Goal: Information Seeking & Learning: Compare options

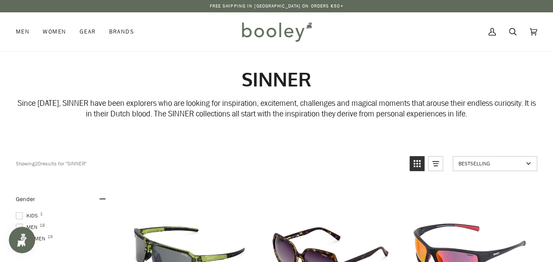
click at [281, 34] on img at bounding box center [276, 32] width 77 height 26
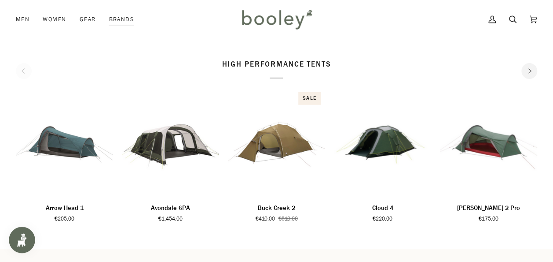
scroll to position [1078, 0]
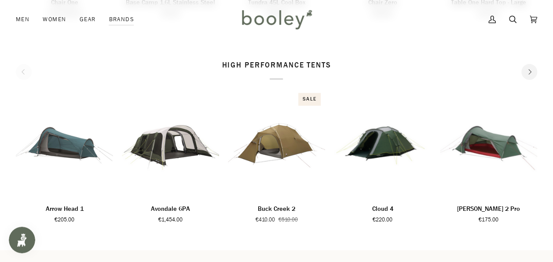
click at [531, 72] on icon "Next" at bounding box center [530, 72] width 3 height 6
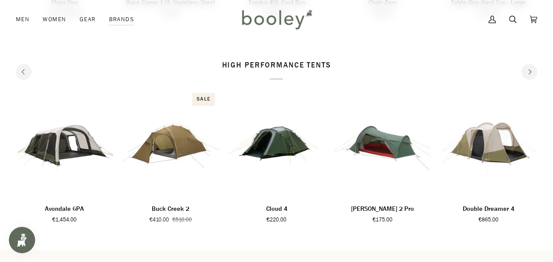
click at [531, 72] on icon "Next" at bounding box center [530, 72] width 3 height 6
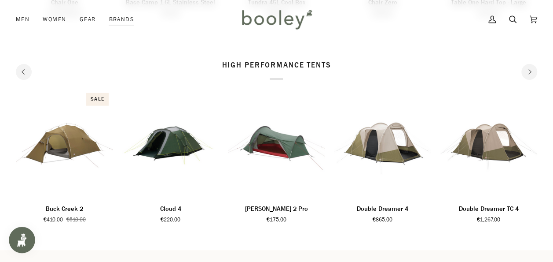
click at [531, 72] on icon "Next" at bounding box center [530, 72] width 3 height 6
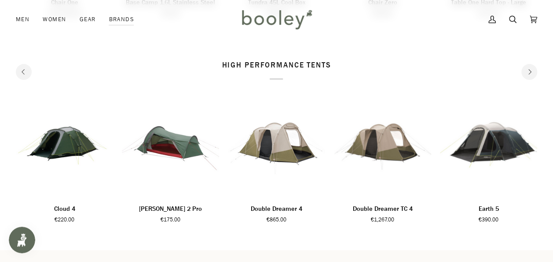
click at [531, 72] on icon "Next" at bounding box center [530, 72] width 3 height 6
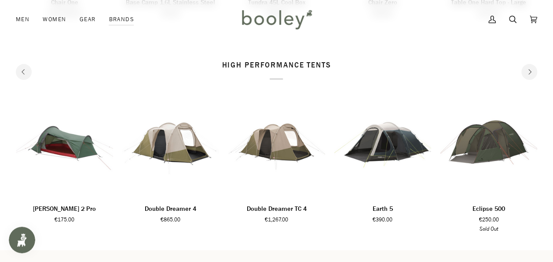
click at [531, 72] on icon "Next" at bounding box center [530, 72] width 3 height 6
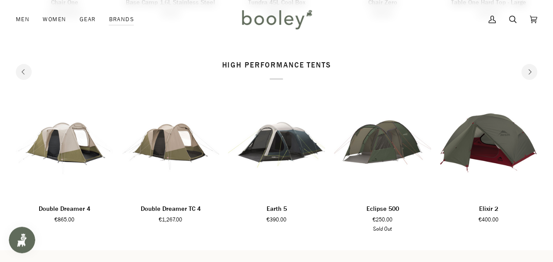
click at [531, 72] on icon "Next" at bounding box center [530, 72] width 3 height 6
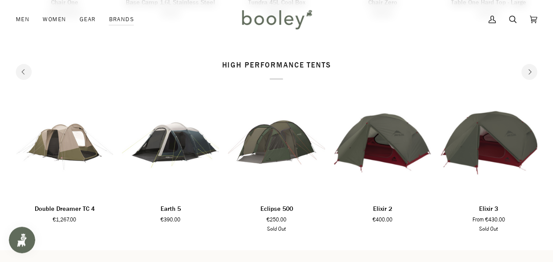
click at [531, 72] on icon "Next" at bounding box center [530, 72] width 3 height 6
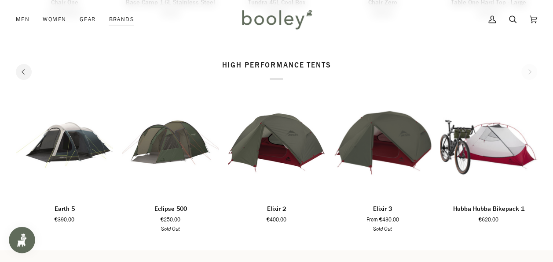
click at [531, 72] on div "high performance tents" at bounding box center [277, 70] width 522 height 20
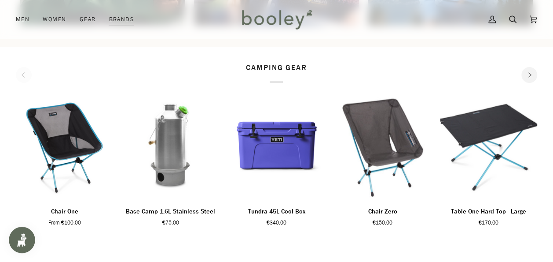
scroll to position [864, 0]
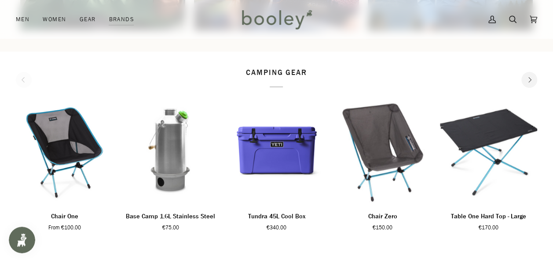
click at [531, 72] on button "Next" at bounding box center [530, 80] width 16 height 16
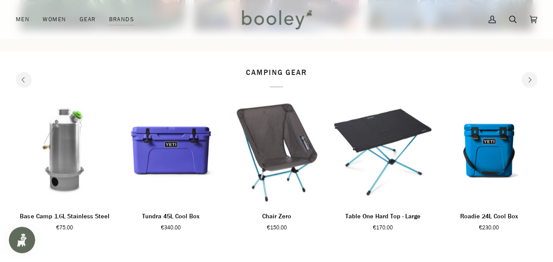
click at [531, 72] on button "Next" at bounding box center [530, 80] width 16 height 16
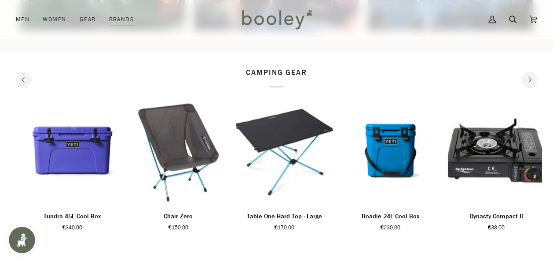
click at [531, 72] on button "Next" at bounding box center [530, 80] width 16 height 16
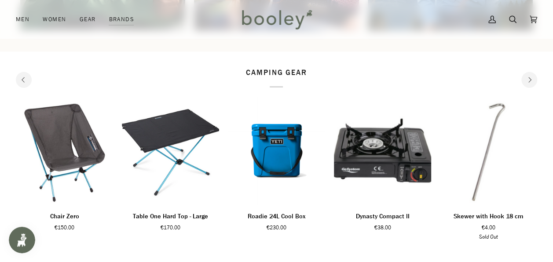
click at [531, 72] on button "Next" at bounding box center [530, 80] width 16 height 16
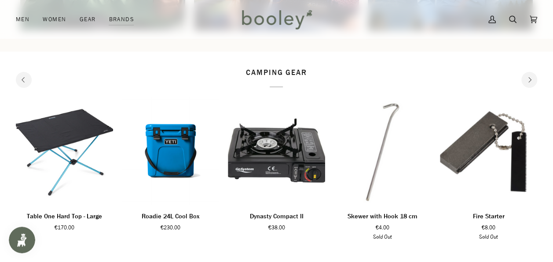
click at [531, 72] on button "Next" at bounding box center [530, 80] width 16 height 16
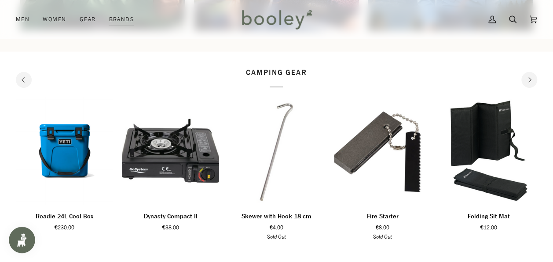
click at [531, 72] on button "Next" at bounding box center [530, 80] width 16 height 16
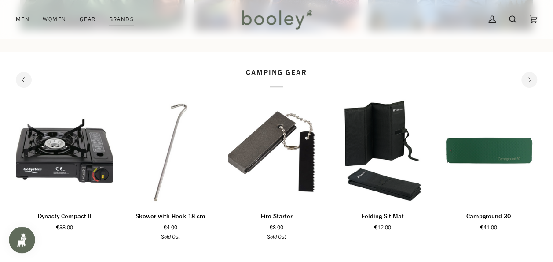
click at [531, 72] on button "Next" at bounding box center [530, 80] width 16 height 16
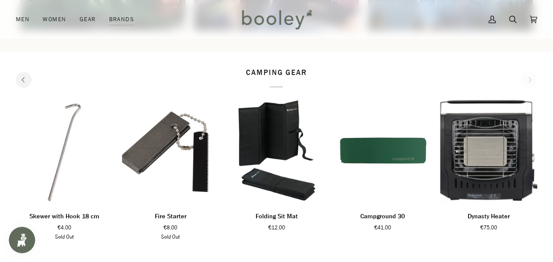
click at [531, 72] on div "camping gear" at bounding box center [277, 77] width 522 height 20
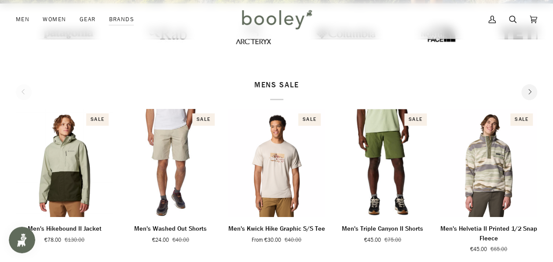
scroll to position [232, 0]
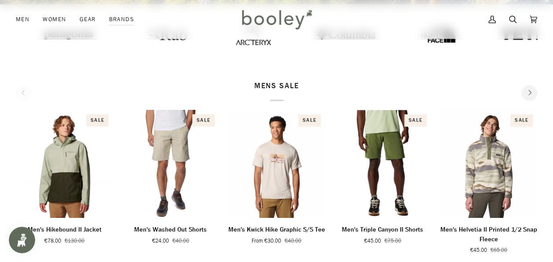
click at [531, 95] on icon "Next" at bounding box center [530, 93] width 6 height 6
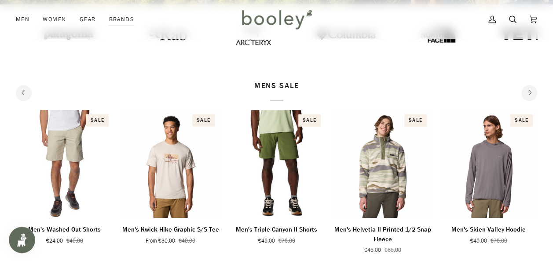
click at [531, 95] on icon "Next" at bounding box center [530, 93] width 6 height 6
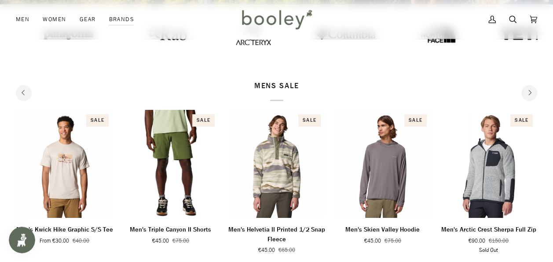
click at [531, 95] on icon "Next" at bounding box center [530, 93] width 6 height 6
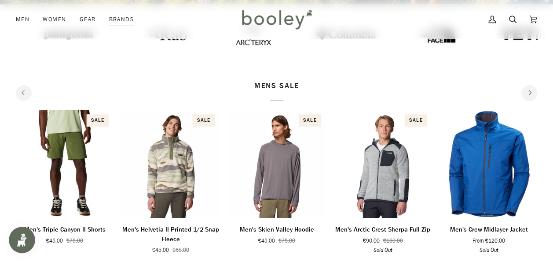
click at [531, 95] on icon "Next" at bounding box center [530, 93] width 6 height 6
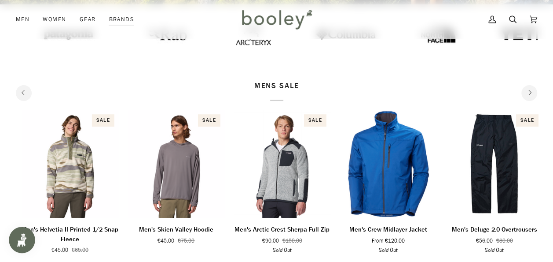
click at [531, 95] on icon "Next" at bounding box center [530, 93] width 6 height 6
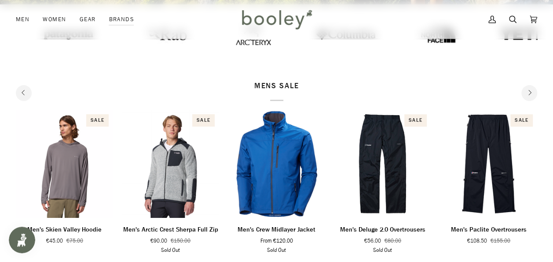
click at [531, 95] on icon "Next" at bounding box center [530, 93] width 6 height 6
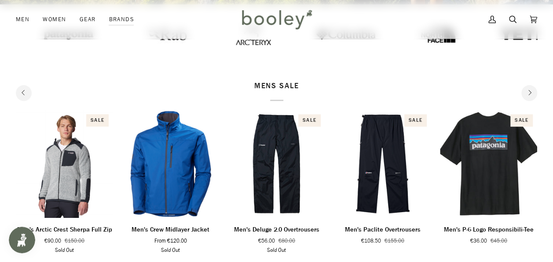
click at [531, 95] on icon "Next" at bounding box center [530, 93] width 6 height 6
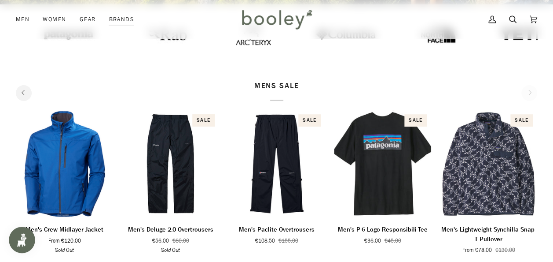
click at [531, 95] on div "MENS SALE" at bounding box center [277, 91] width 522 height 20
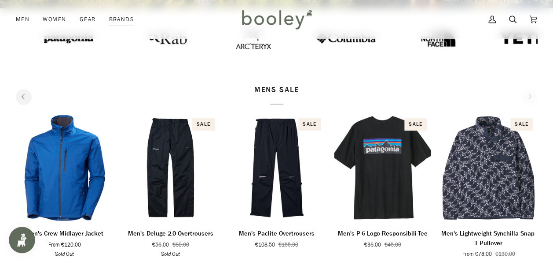
scroll to position [0, 0]
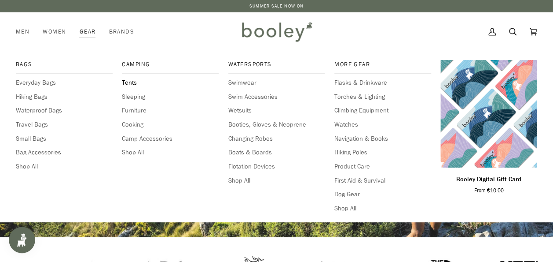
click at [133, 80] on span "Tents" at bounding box center [170, 83] width 97 height 10
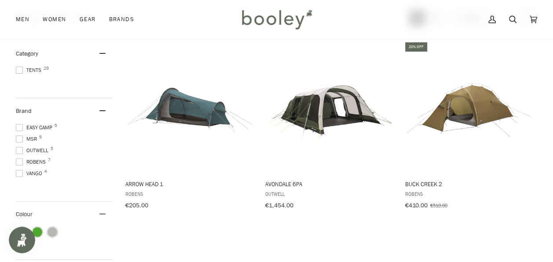
scroll to position [116, 0]
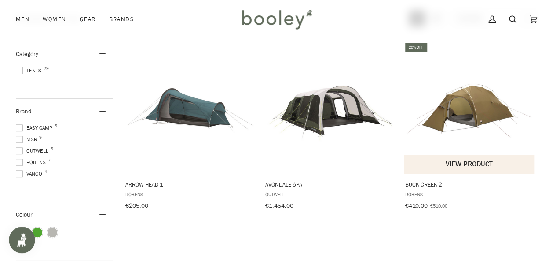
click at [464, 114] on img "Buck Creek 2" at bounding box center [470, 107] width 132 height 132
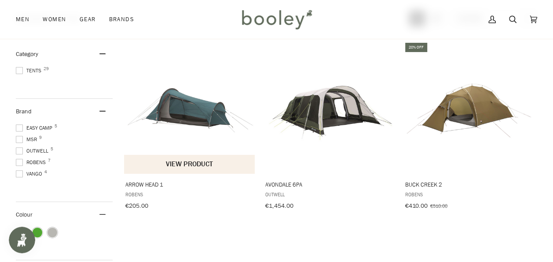
click at [191, 123] on img "Arrow Head 1" at bounding box center [190, 107] width 132 height 132
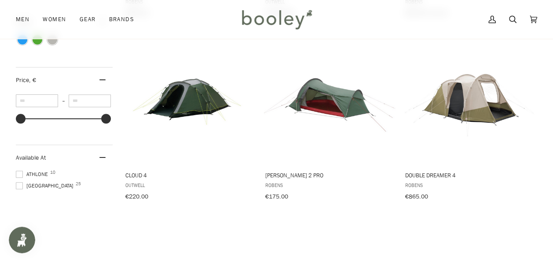
scroll to position [311, 0]
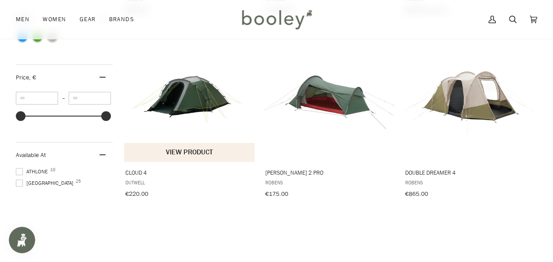
click at [186, 110] on img "Cloud 4" at bounding box center [190, 96] width 132 height 132
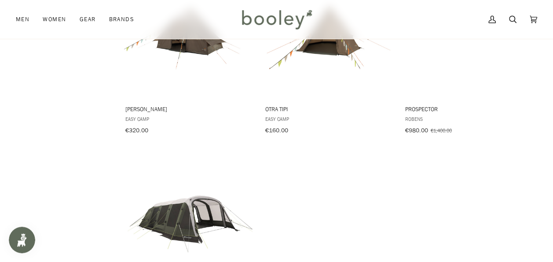
scroll to position [1216, 0]
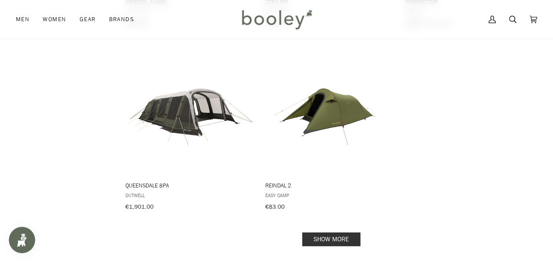
click at [336, 232] on link "Show more" at bounding box center [331, 239] width 58 height 14
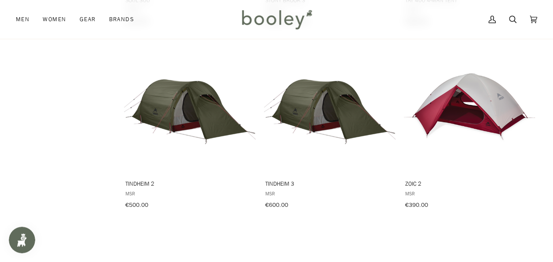
scroll to position [1767, 0]
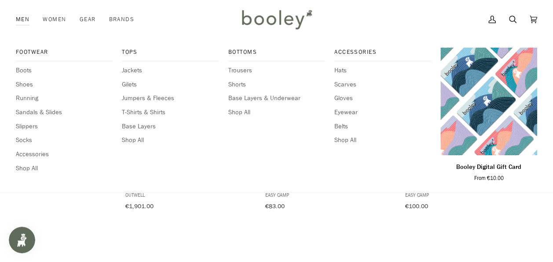
scroll to position [1216, 0]
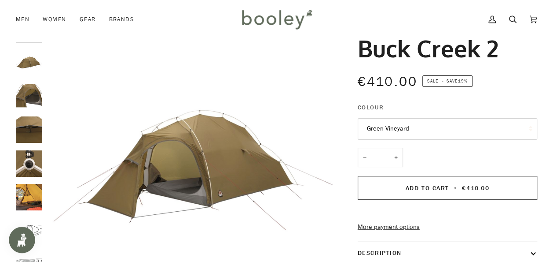
scroll to position [47, 0]
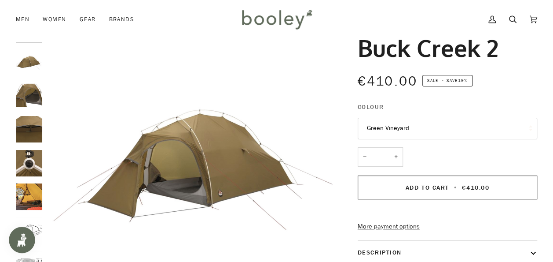
click at [226, 177] on img "Robens Buck Creek 2 Green Vineyard - Booley Galway" at bounding box center [194, 162] width 295 height 295
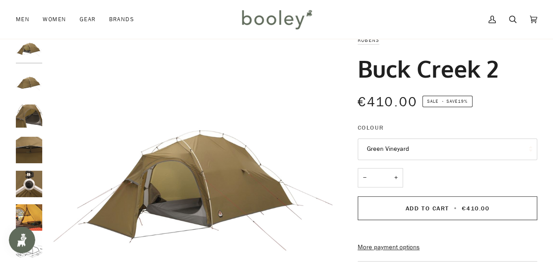
scroll to position [24, 0]
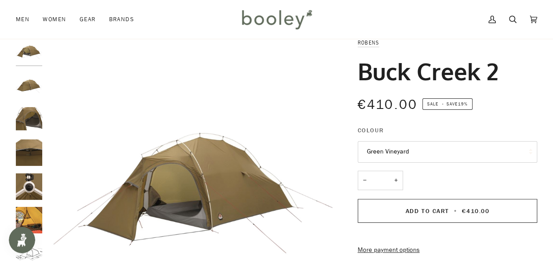
click at [19, 114] on img "Robens Buck Creek 2 - Booley Galway" at bounding box center [29, 118] width 26 height 26
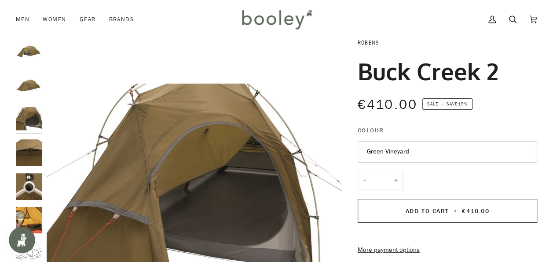
scroll to position [7, 0]
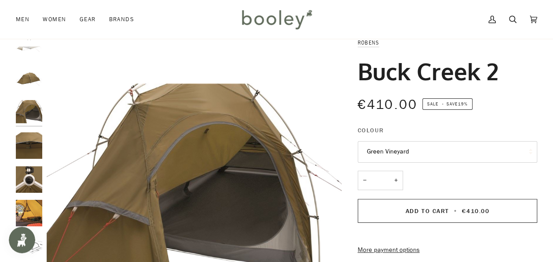
click at [21, 145] on img "Robens Buck Creek 2 - Booley Galway" at bounding box center [29, 145] width 26 height 26
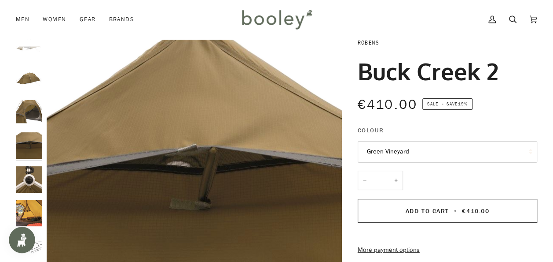
scroll to position [0, 0]
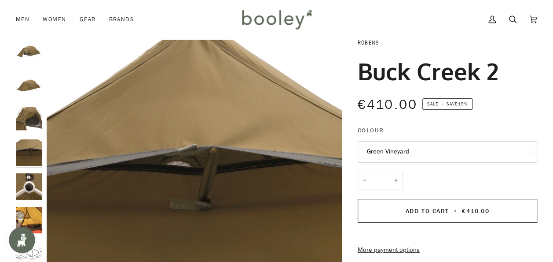
click at [21, 187] on img "Robens Buck Creek 2 - Booley Galway" at bounding box center [29, 186] width 26 height 26
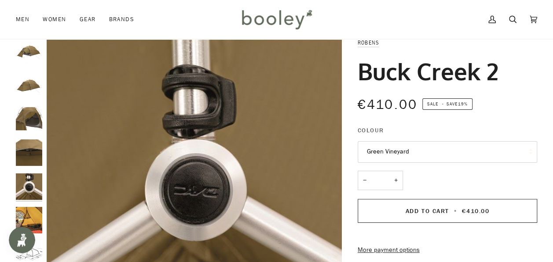
scroll to position [7, 0]
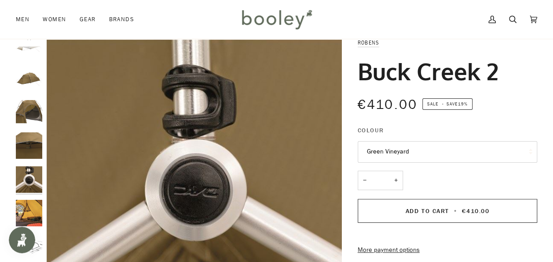
click at [36, 218] on img "Robens Buck Creek 2 - Booley Galway" at bounding box center [29, 212] width 26 height 26
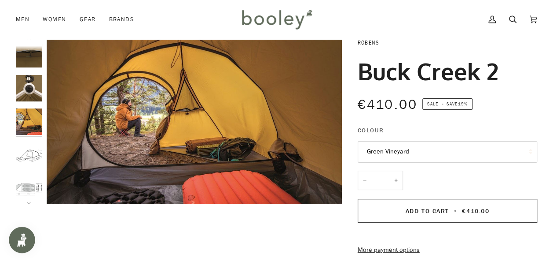
scroll to position [99, 0]
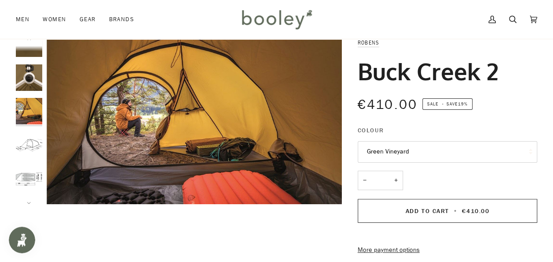
click at [29, 135] on img "Buck Creek 2" at bounding box center [29, 145] width 26 height 26
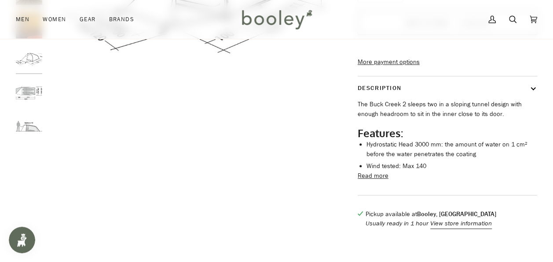
scroll to position [0, 0]
click at [26, 93] on img "Buck Creek 2" at bounding box center [29, 100] width 26 height 26
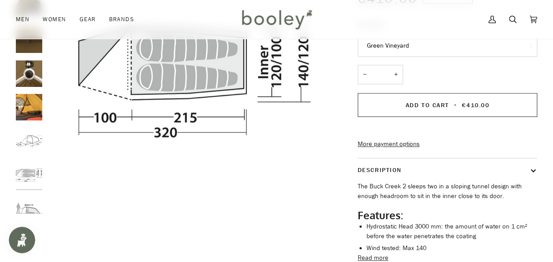
scroll to position [128, 0]
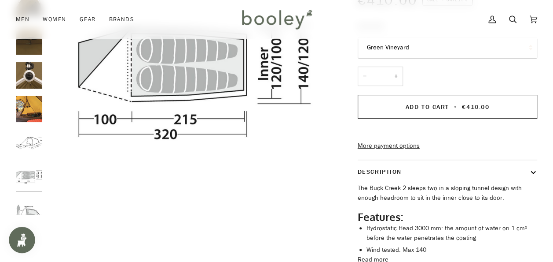
click at [28, 206] on img "Buck Creek 2" at bounding box center [29, 210] width 26 height 26
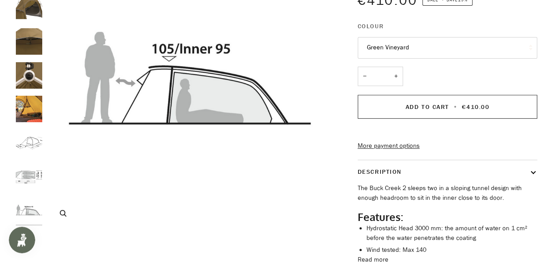
scroll to position [0, 0]
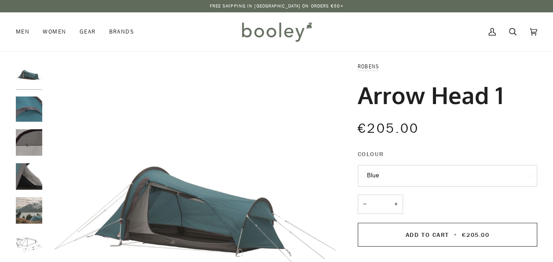
click at [24, 114] on img "Robens Arrow Head 1 - Booley Galway" at bounding box center [29, 109] width 26 height 26
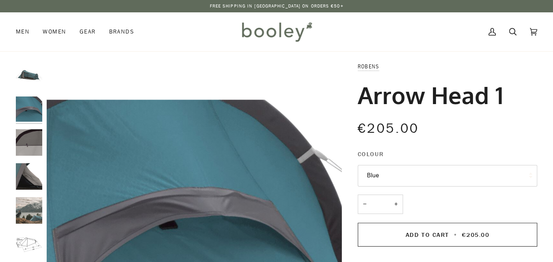
scroll to position [31, 0]
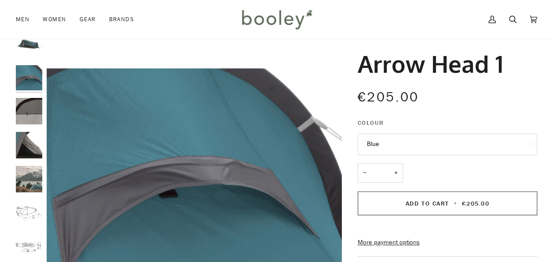
click at [37, 119] on img "Robens Arrow Head 1 - Booley Galway" at bounding box center [29, 111] width 26 height 26
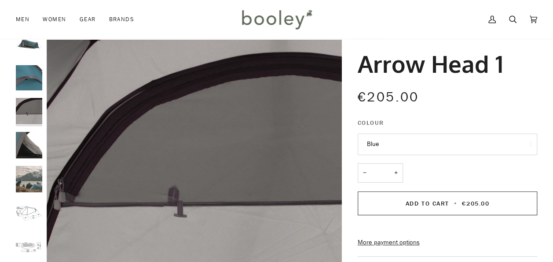
click at [33, 133] on img "Robens Arrow Head 1 - Booley Galway" at bounding box center [29, 145] width 26 height 26
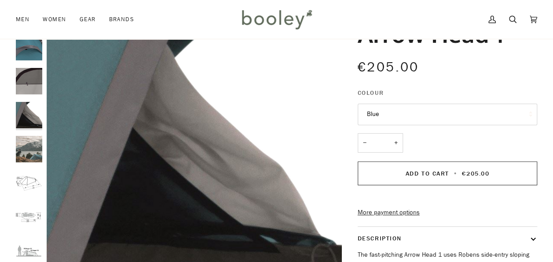
scroll to position [66, 0]
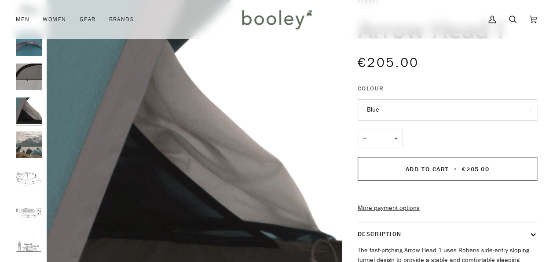
click at [28, 139] on img "Robens Arrow Head 1 - Booley Galway" at bounding box center [29, 144] width 26 height 26
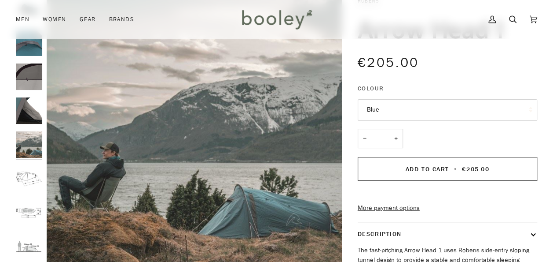
click at [31, 174] on img "Robens Arrow Head 1 - Booley Galway" at bounding box center [29, 178] width 26 height 26
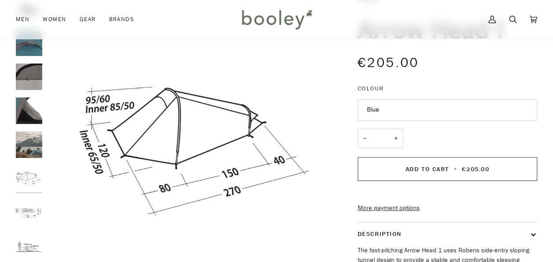
click at [26, 209] on img "Robens Arrow Head 1 - Booley Galway" at bounding box center [29, 212] width 26 height 26
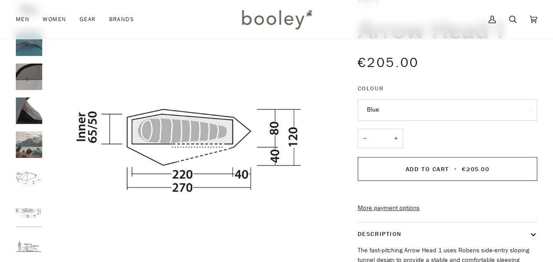
scroll to position [0, 0]
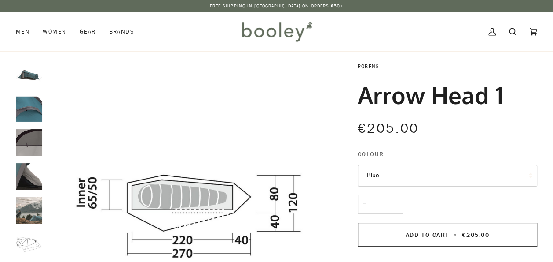
click at [24, 77] on img "Robens Arrow Head 1 Blue - Booley Galway" at bounding box center [29, 75] width 26 height 26
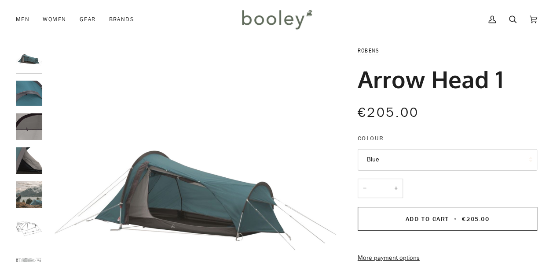
scroll to position [17, 0]
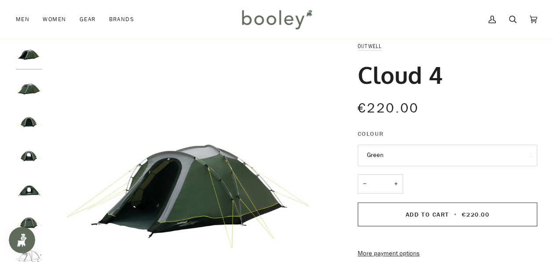
click at [216, 193] on img "Outwell Cloud 4 - Green Booley Galway" at bounding box center [194, 188] width 295 height 295
click at [33, 92] on img "Outwell Cloud 4 - Green Booley Galway" at bounding box center [29, 88] width 26 height 26
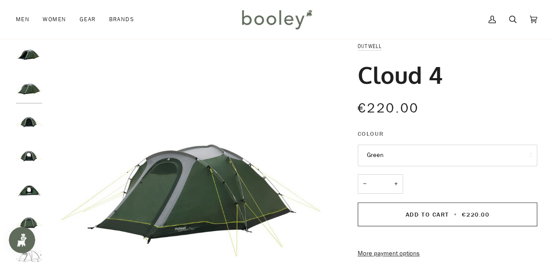
click at [33, 108] on div at bounding box center [31, 188] width 31 height 295
click at [30, 117] on img "Outwell Cloud 4 - Green Booley Galway" at bounding box center [29, 122] width 26 height 26
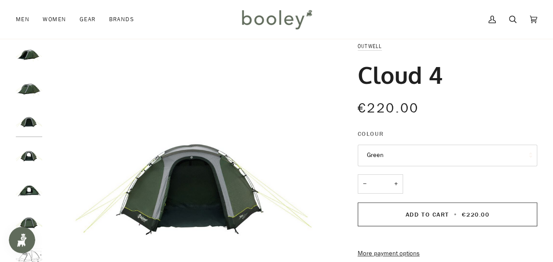
click at [33, 153] on img "Outwell Cloud 4 - Green Booley Galway" at bounding box center [29, 156] width 26 height 26
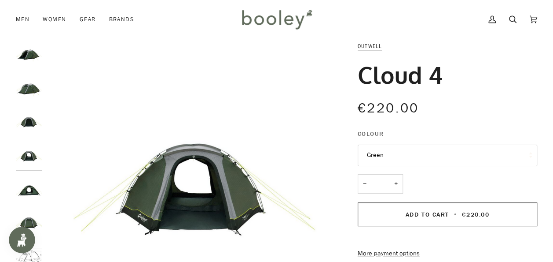
click at [28, 184] on img "Outwell Cloud 4 - Green Booley Galway" at bounding box center [29, 190] width 26 height 26
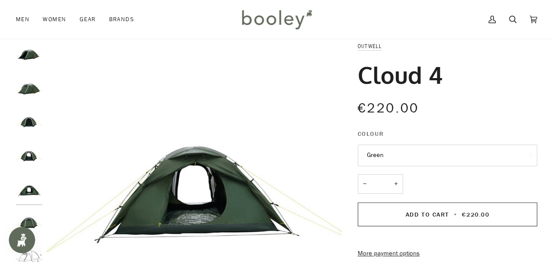
click at [28, 191] on img "Outwell Cloud 4 - Green Booley Galway" at bounding box center [29, 190] width 26 height 26
click at [34, 218] on img "Outwell Cloud 4 - Green Booley Galway" at bounding box center [29, 223] width 26 height 26
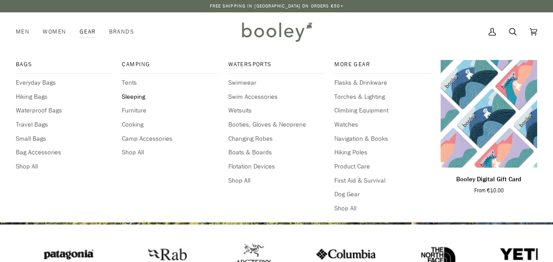
click at [137, 93] on span "Sleeping" at bounding box center [170, 97] width 97 height 10
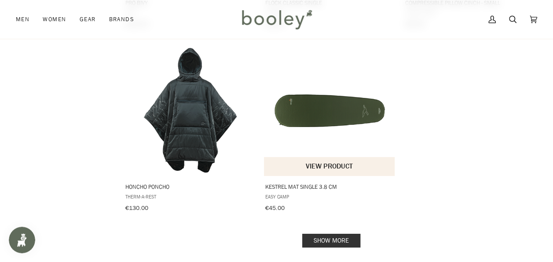
scroll to position [1251, 0]
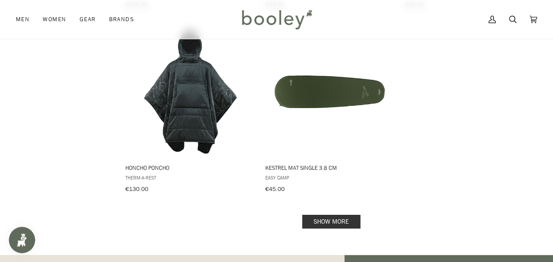
click at [324, 214] on link "Show more" at bounding box center [331, 221] width 58 height 14
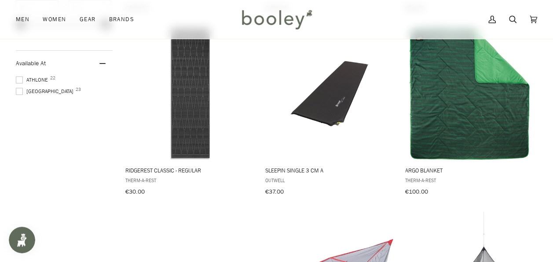
scroll to position [514, 0]
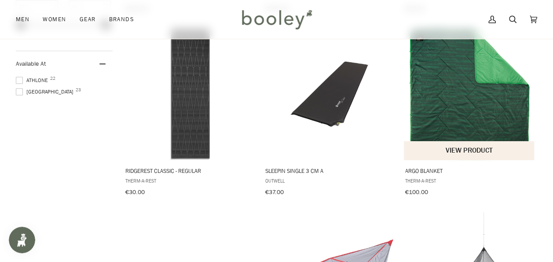
click at [459, 85] on img "Argo Blanket" at bounding box center [470, 94] width 132 height 132
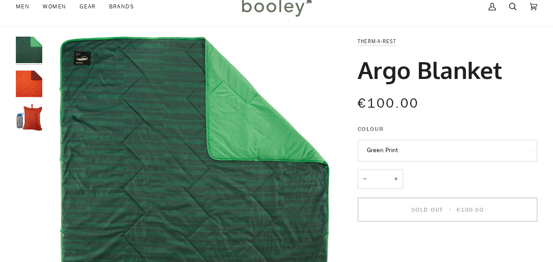
scroll to position [4, 0]
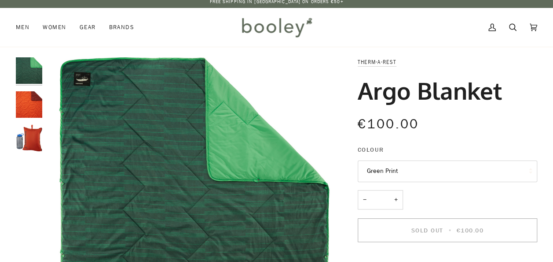
click at [29, 100] on img "Argo Blanket" at bounding box center [29, 104] width 26 height 26
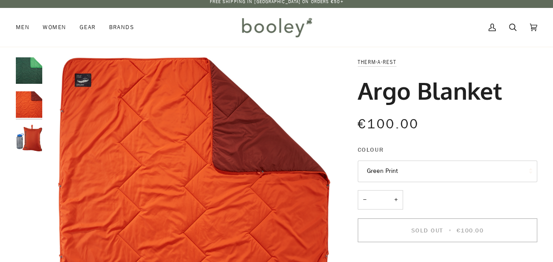
click at [32, 123] on div at bounding box center [31, 107] width 31 height 101
click at [32, 143] on img "Therm-a-Rest Argo Blanket - Booley Galway" at bounding box center [29, 138] width 26 height 26
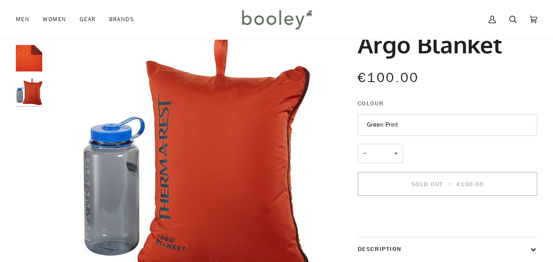
scroll to position [37, 0]
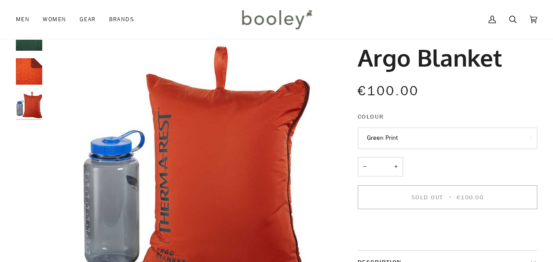
click at [30, 76] on img "Argo Blanket" at bounding box center [29, 71] width 26 height 26
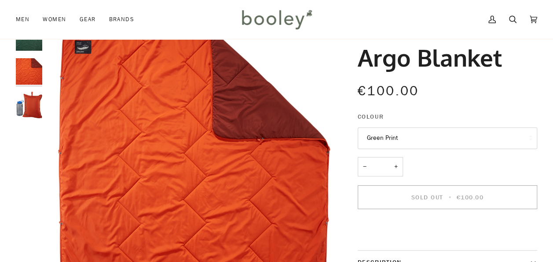
scroll to position [0, 0]
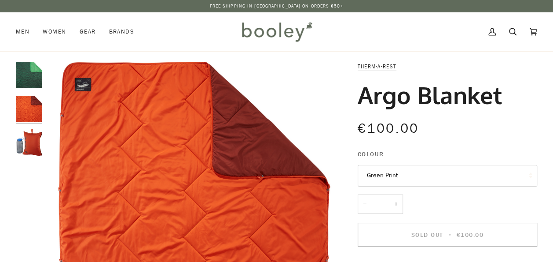
click at [29, 72] on img "Argo Blanket" at bounding box center [29, 75] width 26 height 26
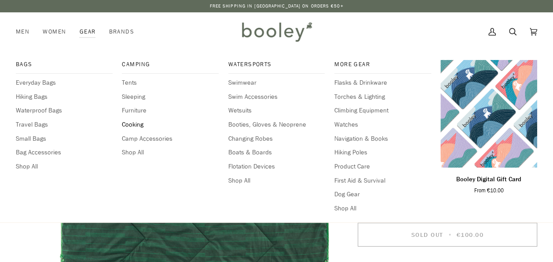
click at [132, 123] on span "Cooking" at bounding box center [170, 125] width 97 height 10
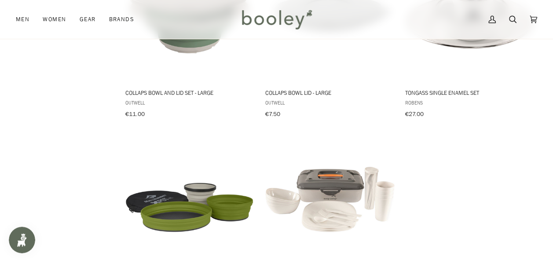
scroll to position [1290, 0]
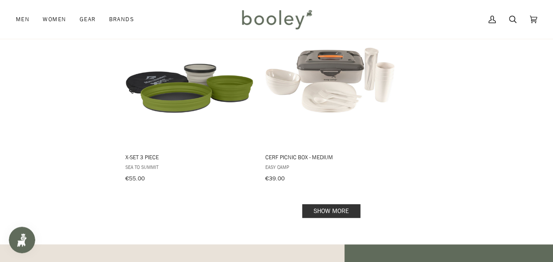
click at [334, 204] on link "Show more" at bounding box center [331, 211] width 58 height 14
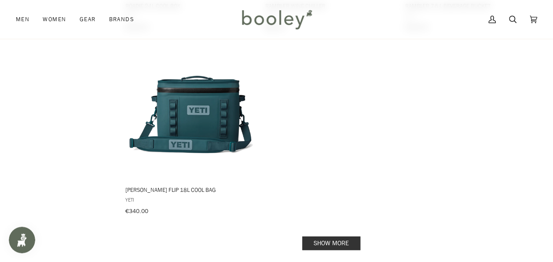
scroll to position [2525, 0]
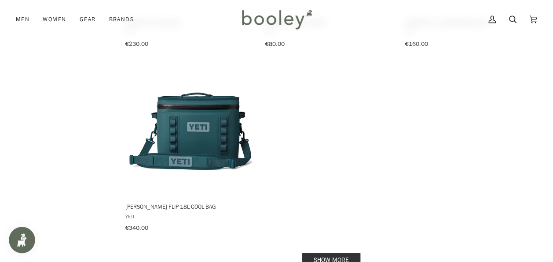
click at [348, 253] on link "Show more" at bounding box center [331, 260] width 58 height 14
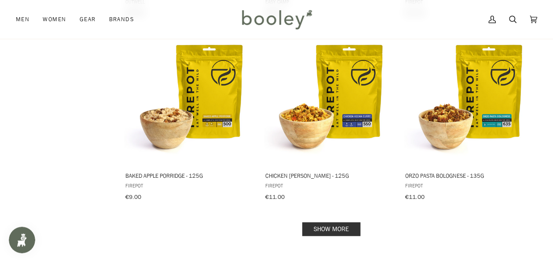
scroll to position [3657, 0]
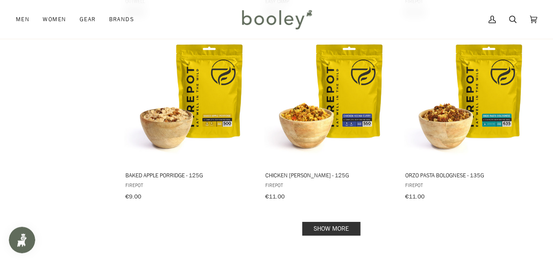
click at [341, 221] on link "Show more" at bounding box center [331, 228] width 58 height 14
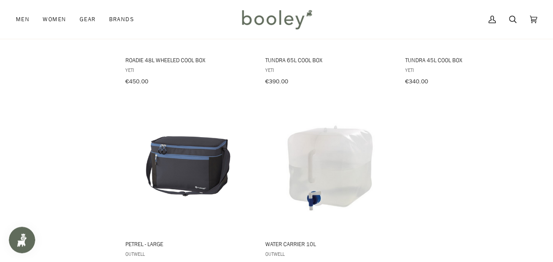
scroll to position [4908, 0]
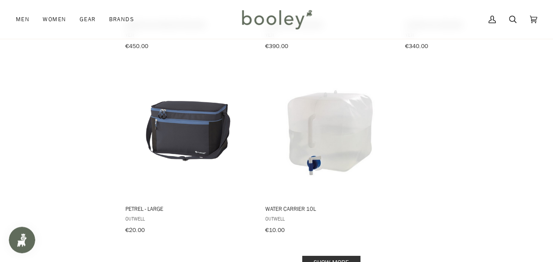
click at [338, 255] on link "Show more" at bounding box center [331, 262] width 58 height 14
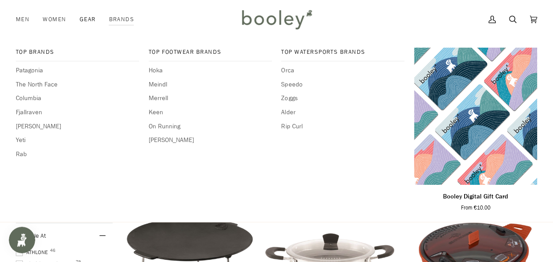
scroll to position [358, 0]
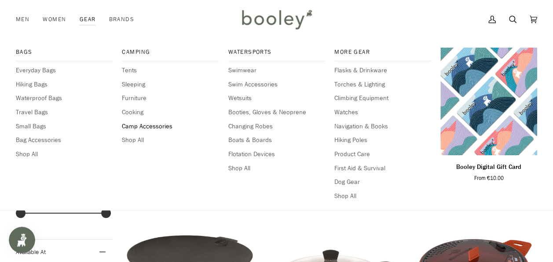
click at [159, 128] on span "Camp Accessories" at bounding box center [170, 127] width 97 height 10
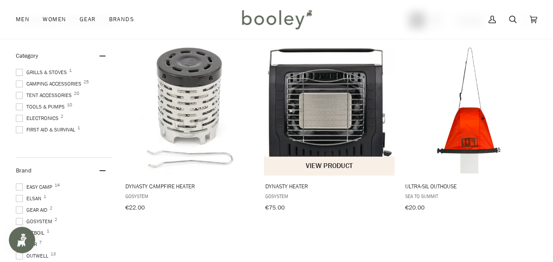
scroll to position [132, 0]
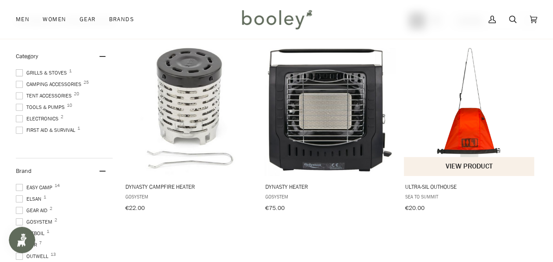
click at [476, 135] on img "Ultra-Sil Outhouse" at bounding box center [470, 110] width 132 height 132
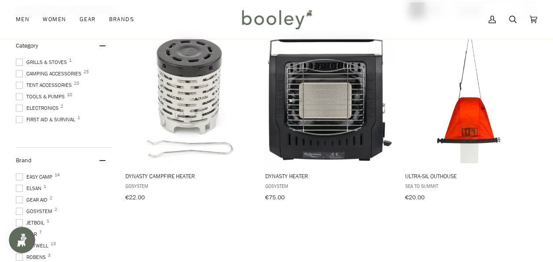
scroll to position [105, 0]
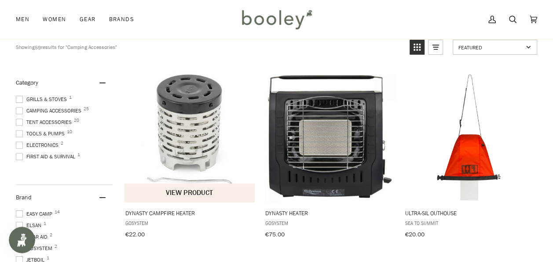
click at [188, 130] on img "Dynasty Campfire Heater" at bounding box center [190, 136] width 132 height 132
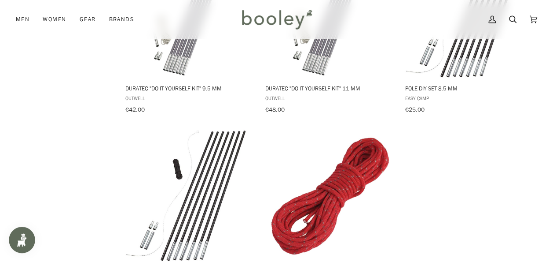
scroll to position [1254, 0]
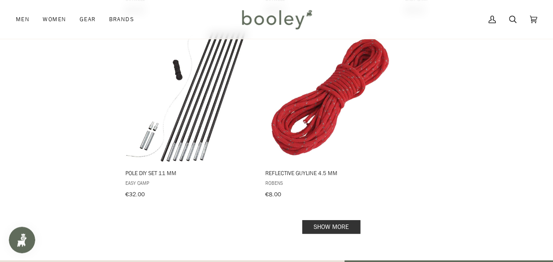
click at [326, 220] on link "Show more" at bounding box center [331, 227] width 58 height 14
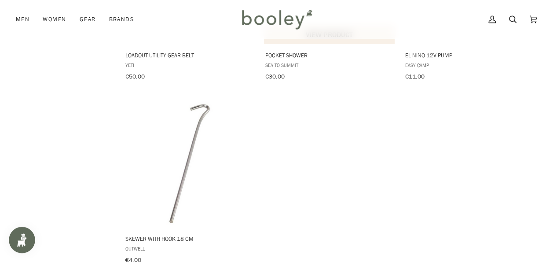
scroll to position [2549, 0]
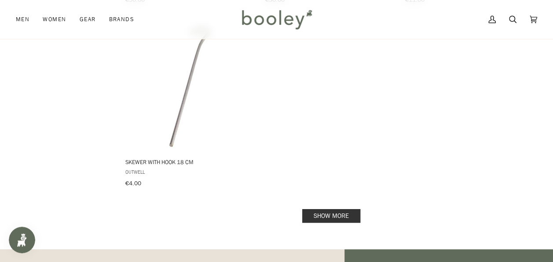
click at [325, 209] on link "Show more" at bounding box center [331, 216] width 58 height 14
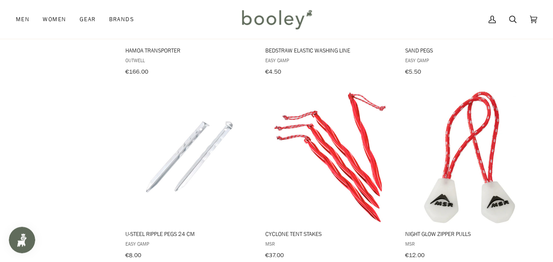
scroll to position [3075, 0]
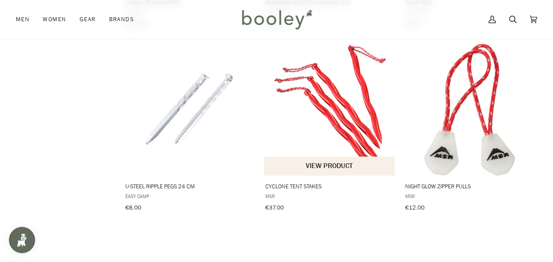
click at [329, 106] on img "Cyclone Tent Stakes" at bounding box center [330, 110] width 132 height 132
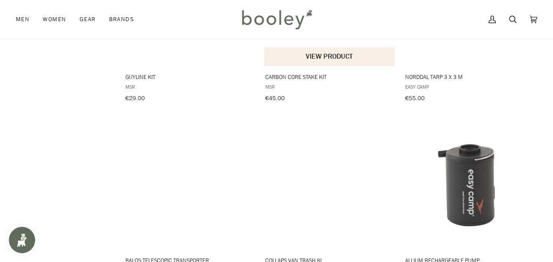
scroll to position [3368, 0]
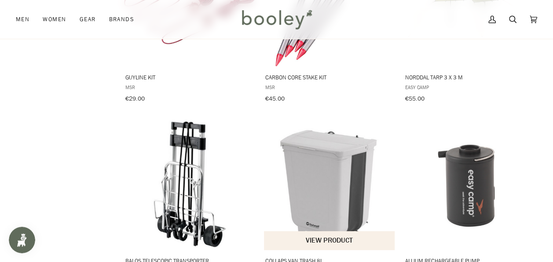
click at [321, 159] on img "Collaps Van Trash 8L" at bounding box center [330, 184] width 132 height 132
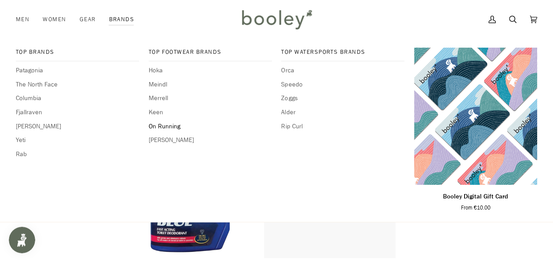
scroll to position [3574, 0]
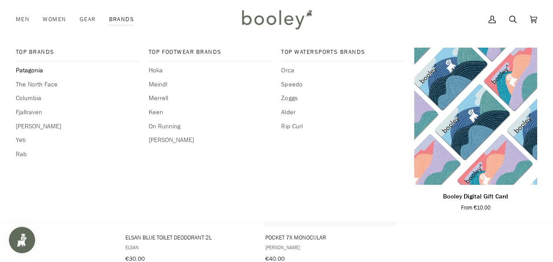
click at [30, 68] on span "Patagonia" at bounding box center [77, 71] width 123 height 10
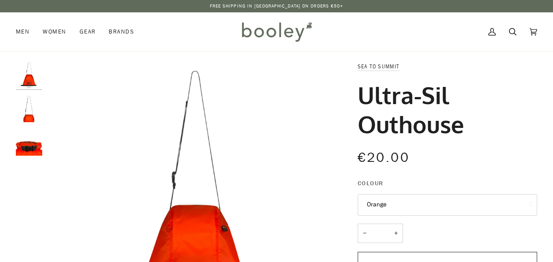
scroll to position [9, 0]
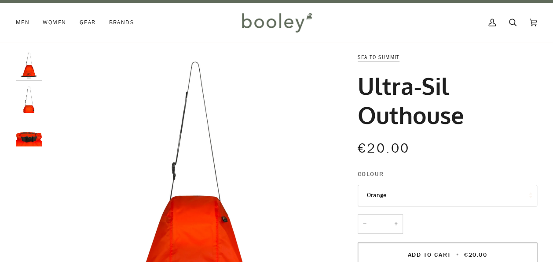
click at [30, 106] on img "Sea to Summit Ultra-Sil Outhouse - Booley Galway" at bounding box center [29, 99] width 26 height 26
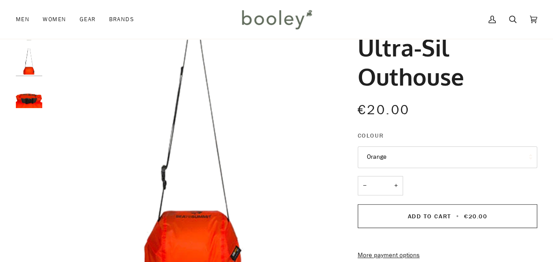
scroll to position [33, 0]
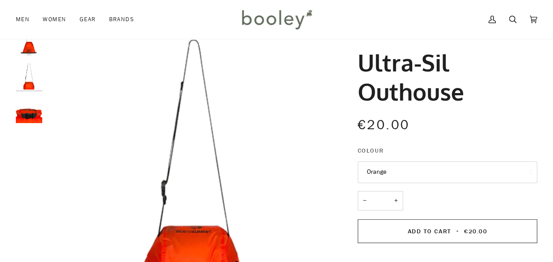
click at [15, 116] on div "Zoom Zoom Zoom" at bounding box center [276, 243] width 553 height 428
click at [16, 109] on img "Sea to Summit Ultra-Sil Outhouse - Booley Galway" at bounding box center [29, 109] width 26 height 26
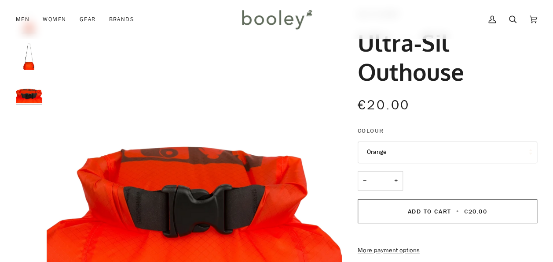
scroll to position [52, 0]
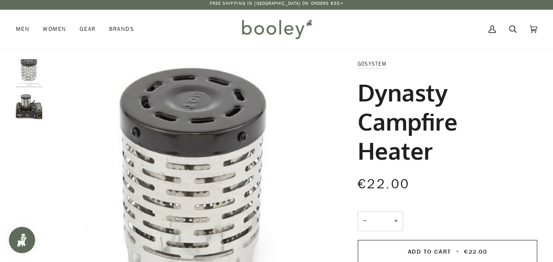
click at [32, 110] on img "GoSystem Dynasty Campfire Heater - Booley Galway" at bounding box center [29, 106] width 26 height 26
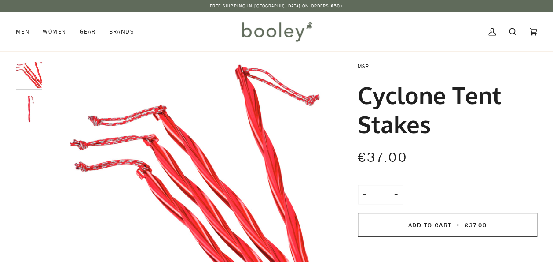
click at [21, 103] on img "MSR Cyclone Tent Stakes - Booley Galway" at bounding box center [29, 109] width 26 height 26
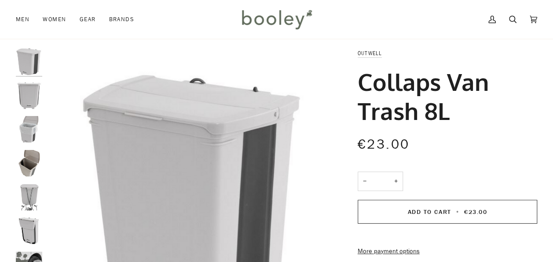
scroll to position [13, 0]
click at [31, 98] on img "Outwell Collaps Van Trash 8L - Booley Galway" at bounding box center [29, 96] width 26 height 26
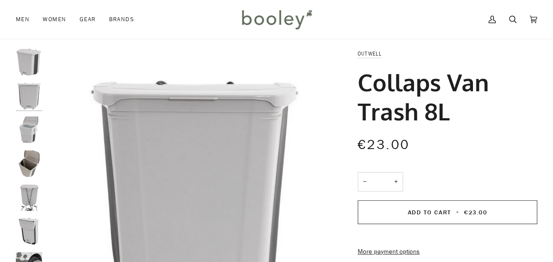
click at [29, 122] on img "Outwell Collaps Van Trash 8L - Booley Galway" at bounding box center [29, 129] width 26 height 26
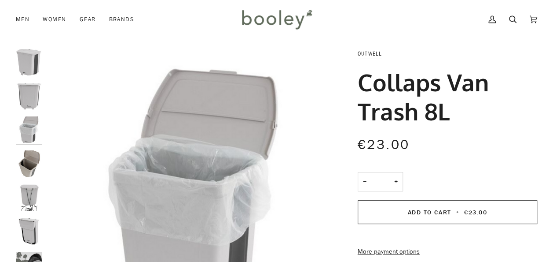
click at [30, 147] on div at bounding box center [31, 196] width 31 height 295
click at [30, 168] on img "Outwell Collaps Van Trash 8L - Booley Galway" at bounding box center [29, 163] width 26 height 26
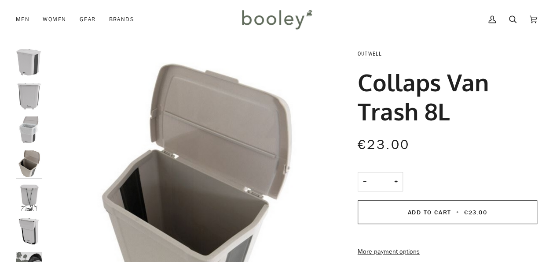
scroll to position [7, 0]
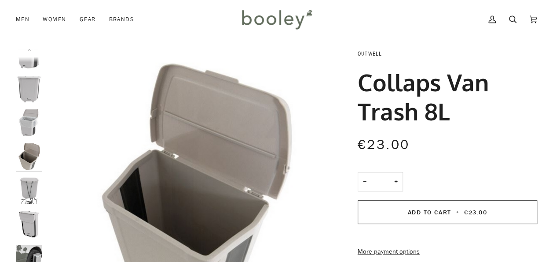
click at [30, 168] on img "Outwell Collaps Van Trash 8L - Booley Galway" at bounding box center [29, 156] width 26 height 26
click at [26, 258] on img "Outwell Collaps Van Trash 8L - Booley Galway" at bounding box center [29, 257] width 26 height 26
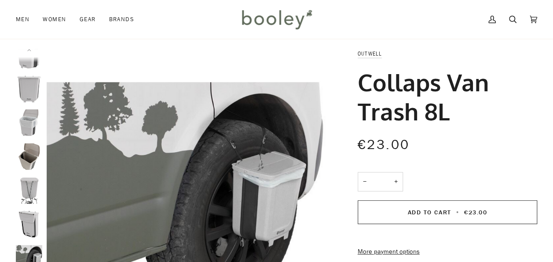
click at [25, 233] on img "Outwell Collaps Van Trash 8L - Booley Galway" at bounding box center [29, 223] width 26 height 26
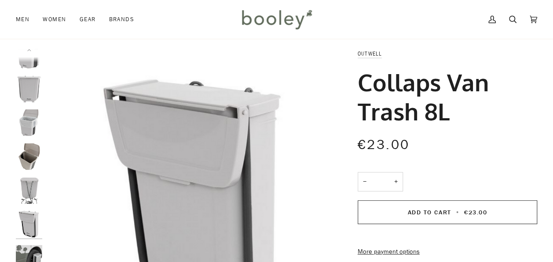
click at [27, 203] on div at bounding box center [31, 196] width 31 height 295
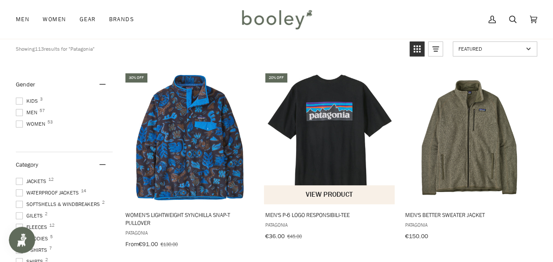
scroll to position [153, 0]
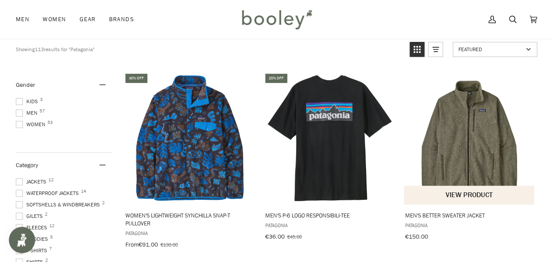
click at [454, 136] on img "Men's Better Sweater Jacket" at bounding box center [470, 138] width 132 height 132
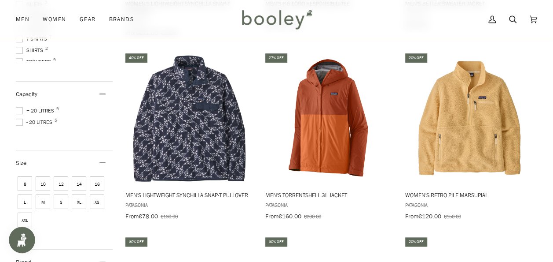
scroll to position [365, 0]
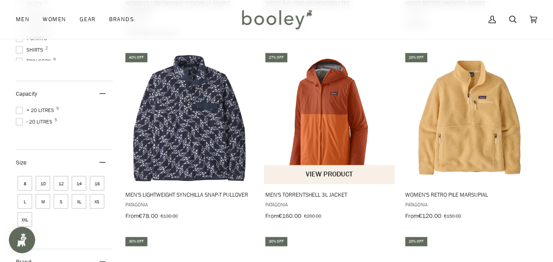
click at [309, 193] on span "Men's Torrentshell 3L Jacket" at bounding box center [330, 194] width 129 height 8
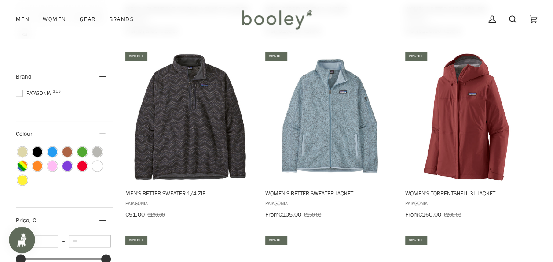
scroll to position [524, 0]
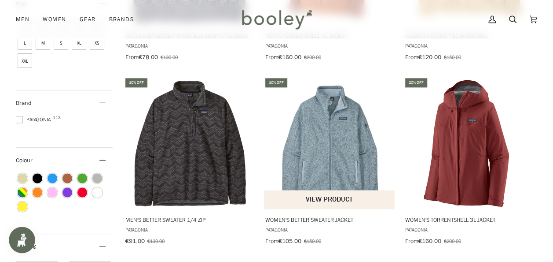
click at [337, 221] on span "Women's Better Sweater Jacket Patagonia From €105.00 €150.00 View product" at bounding box center [330, 228] width 132 height 39
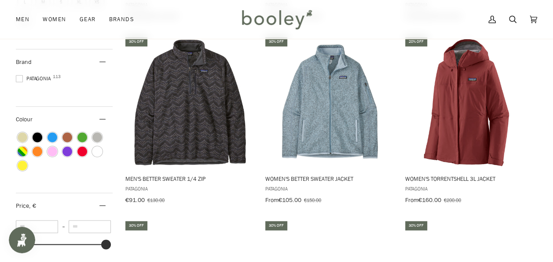
scroll to position [565, 0]
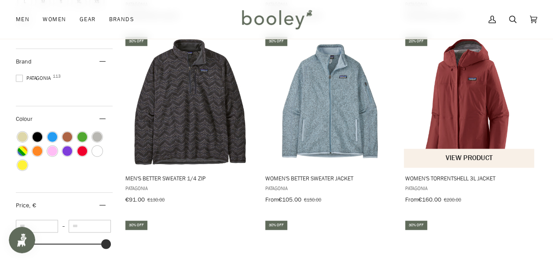
click at [424, 177] on span "Women's Torrentshell 3L Jacket" at bounding box center [470, 178] width 129 height 8
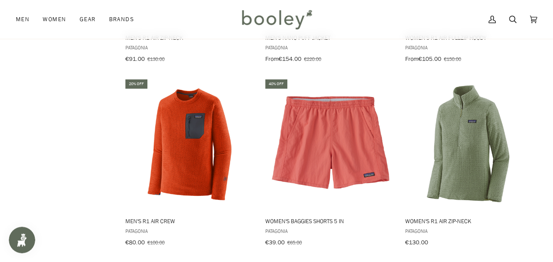
scroll to position [900, 0]
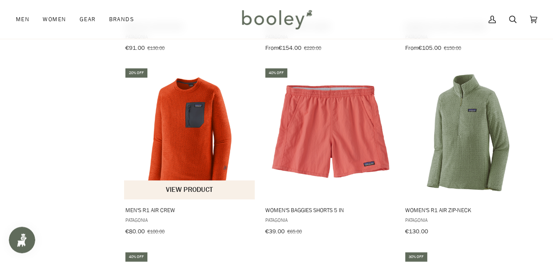
click at [150, 206] on span "Men's R1 Air Crew" at bounding box center [189, 210] width 129 height 8
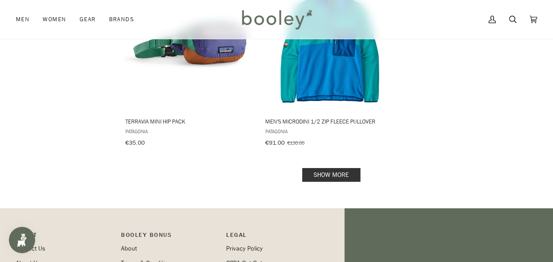
scroll to position [1356, 0]
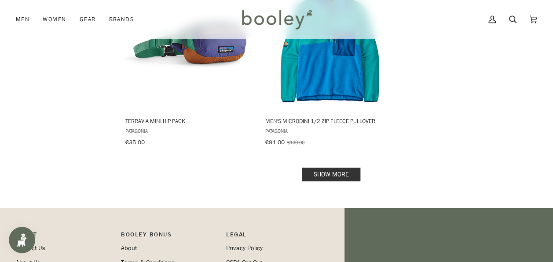
click at [333, 167] on link "Show more" at bounding box center [331, 174] width 58 height 14
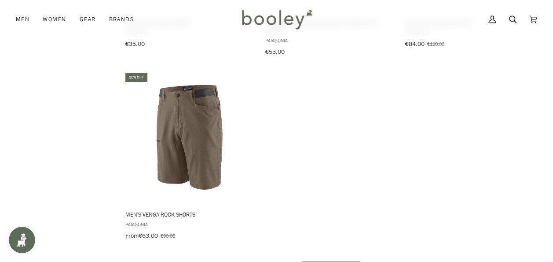
scroll to position [2556, 0]
click at [344, 260] on link "Show more" at bounding box center [331, 267] width 58 height 14
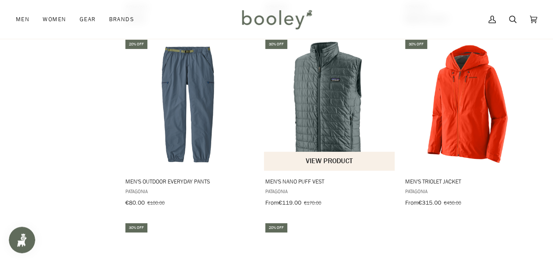
scroll to position [3135, 0]
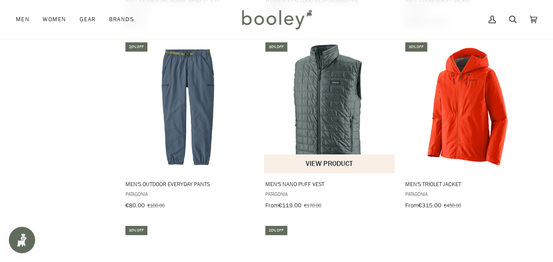
click at [273, 173] on span "Men's Nano Puff Vest Patagonia From €119.00 €170.00 View product" at bounding box center [330, 192] width 132 height 39
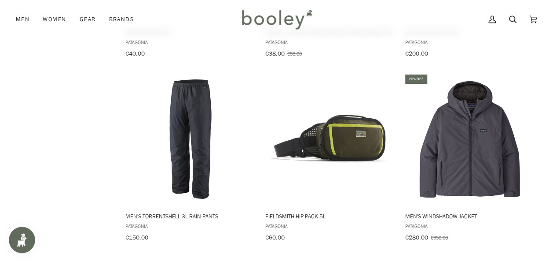
scroll to position [3681, 0]
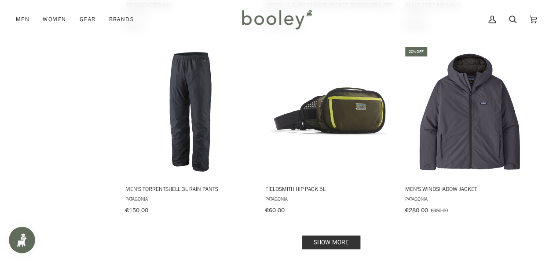
click at [340, 235] on link "Show more" at bounding box center [331, 242] width 58 height 14
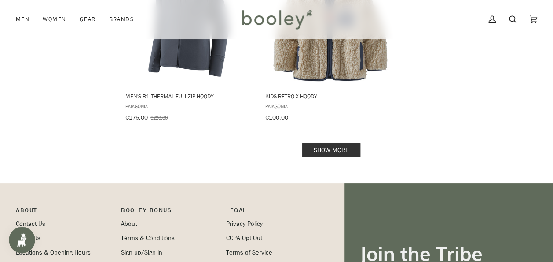
scroll to position [5056, 0]
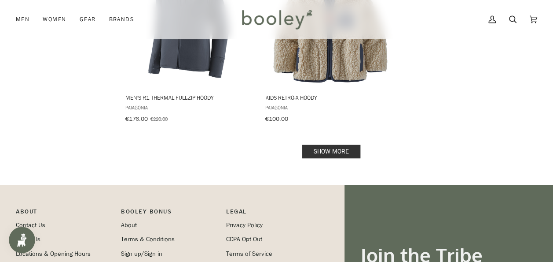
click at [325, 144] on link "Show more" at bounding box center [331, 151] width 58 height 14
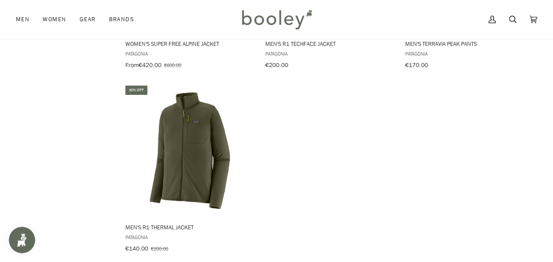
scroll to position [6211, 0]
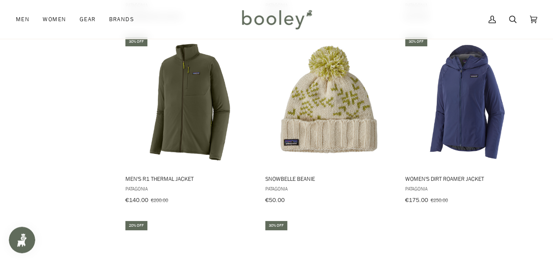
scroll to position [6240, 0]
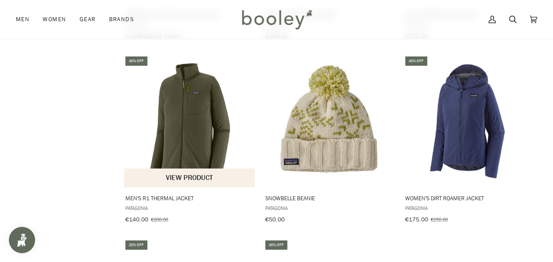
click at [186, 110] on img "Men's R1 Thermal Jacket" at bounding box center [190, 121] width 132 height 132
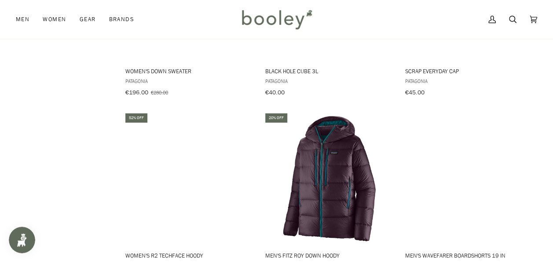
scroll to position [5633, 0]
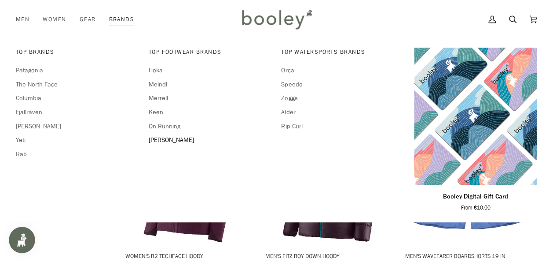
click at [161, 141] on span "[PERSON_NAME]" at bounding box center [210, 140] width 123 height 10
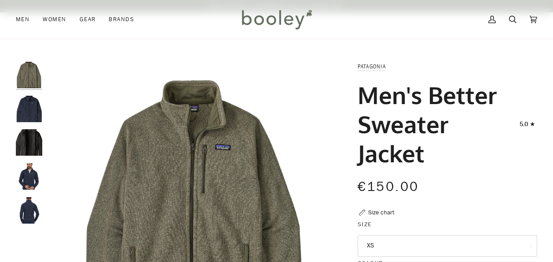
scroll to position [100, 0]
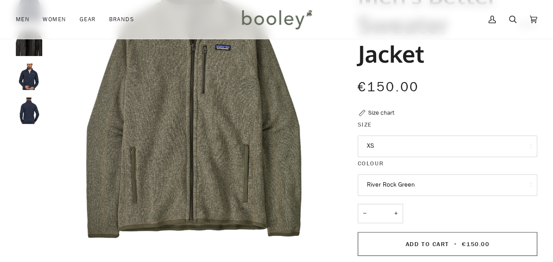
click at [407, 150] on button "XS" at bounding box center [448, 146] width 180 height 22
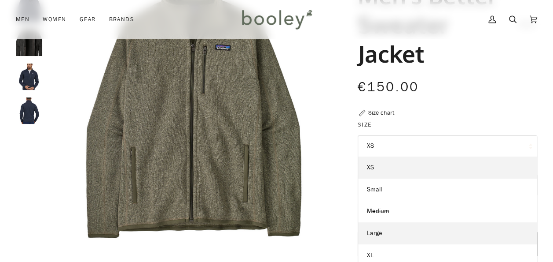
click at [373, 235] on span "Large" at bounding box center [374, 233] width 15 height 8
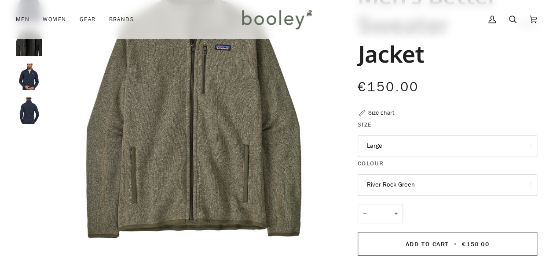
click at [426, 188] on button "River Rock Green" at bounding box center [448, 185] width 180 height 22
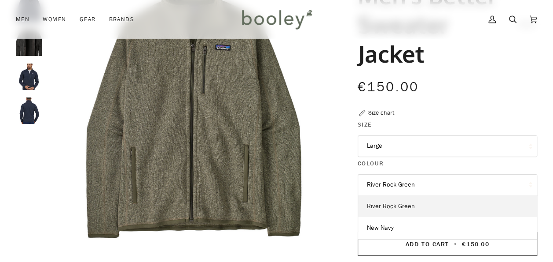
click at [412, 200] on link "River Rock Green" at bounding box center [447, 206] width 179 height 22
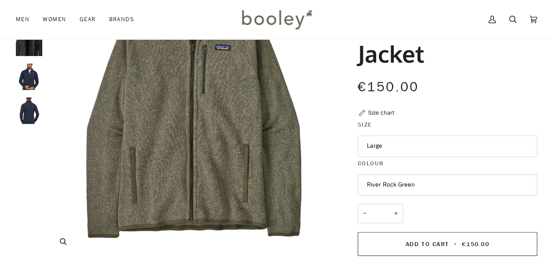
scroll to position [18, 0]
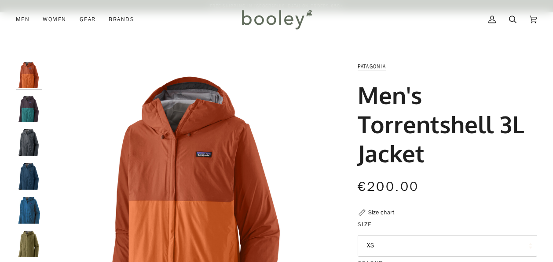
click at [405, 235] on button "XS" at bounding box center [448, 246] width 180 height 22
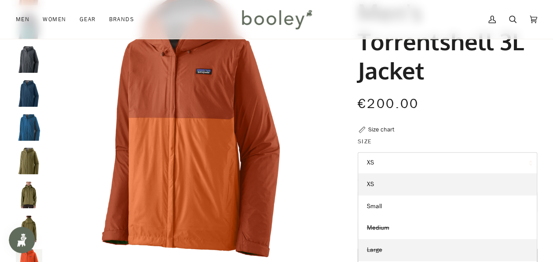
click at [384, 250] on link "Large" at bounding box center [447, 250] width 179 height 22
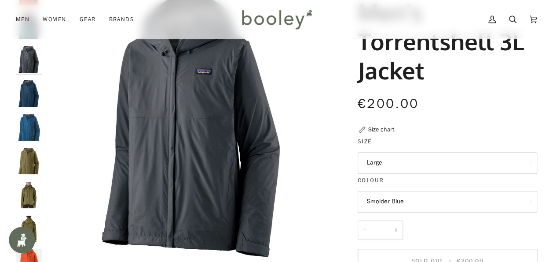
scroll to position [132, 0]
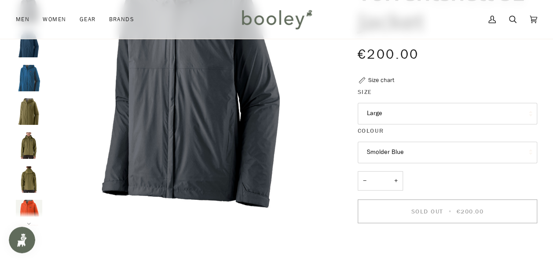
click at [435, 149] on button "Smolder Blue" at bounding box center [448, 152] width 180 height 22
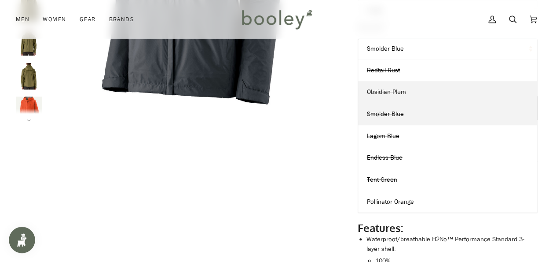
scroll to position [241, 0]
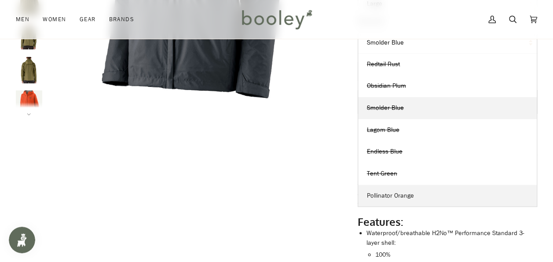
click at [403, 197] on span "Pollinator Orange" at bounding box center [390, 195] width 47 height 8
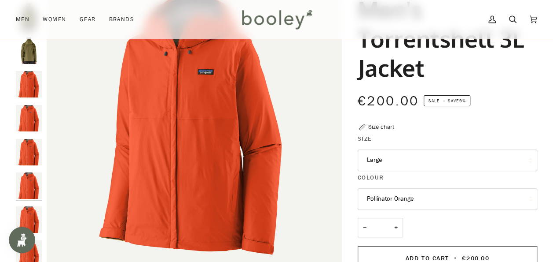
scroll to position [85, 0]
click at [454, 196] on button "Pollinator Orange" at bounding box center [448, 199] width 180 height 22
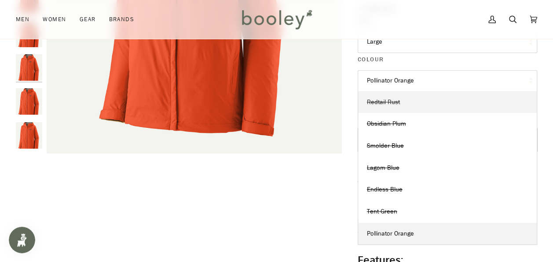
scroll to position [203, 0]
click at [425, 209] on link "Tent Green" at bounding box center [447, 212] width 179 height 22
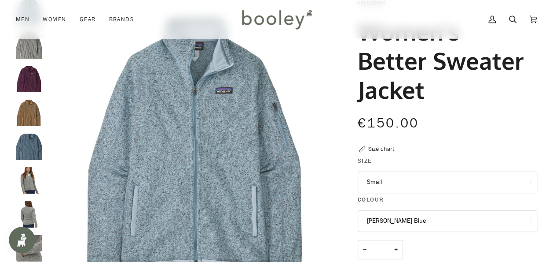
scroll to position [83, 0]
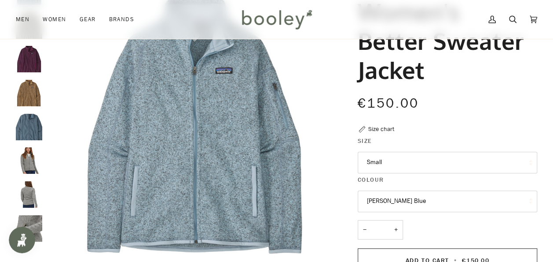
click at [400, 161] on button "Small" at bounding box center [448, 162] width 180 height 22
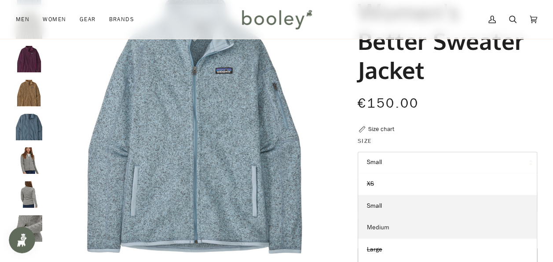
click at [412, 227] on link "Medium" at bounding box center [447, 227] width 179 height 22
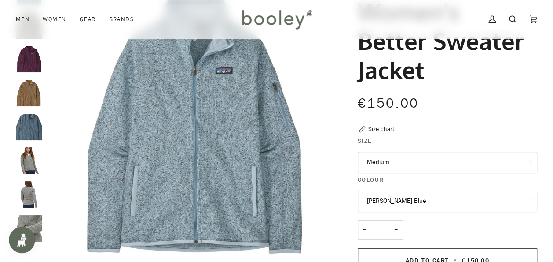
click at [421, 196] on button "Fleck Blue" at bounding box center [448, 201] width 180 height 22
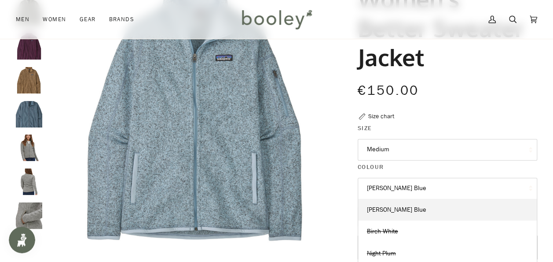
scroll to position [97, 0]
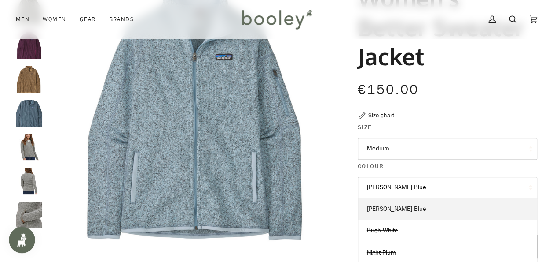
click at [420, 201] on link "Fleck Blue" at bounding box center [447, 209] width 179 height 22
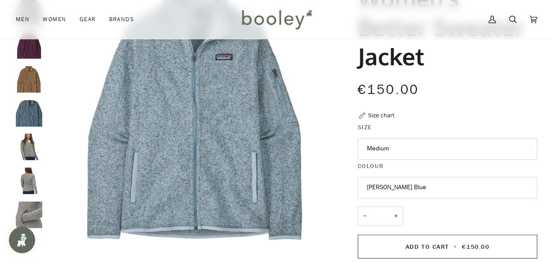
scroll to position [122, 0]
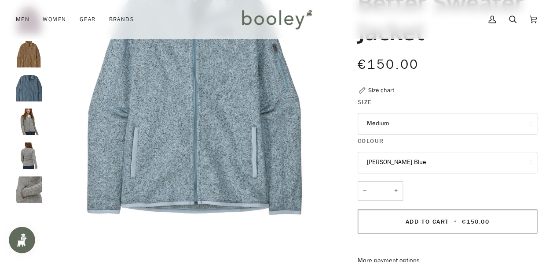
click at [410, 171] on button "Fleck Blue" at bounding box center [448, 162] width 180 height 22
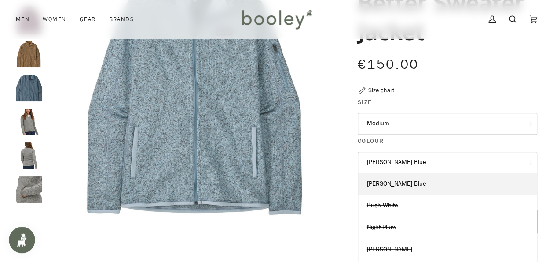
click at [350, 161] on div "Patagonia Women's Better Sweater Jacket €150.00 Sale • Save Size chart Size Med…" at bounding box center [439, 187] width 195 height 495
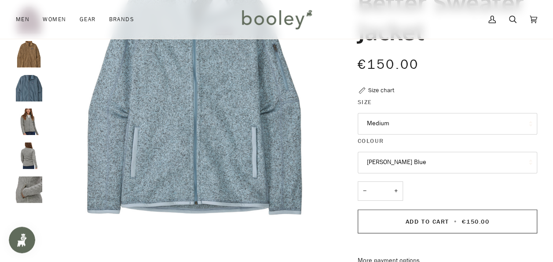
scroll to position [0, 0]
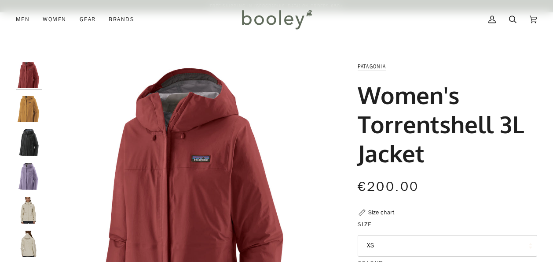
scroll to position [94, 0]
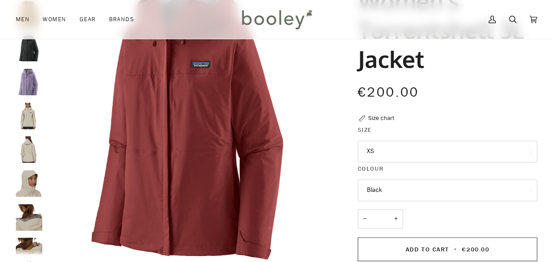
click at [411, 143] on button "XS" at bounding box center [448, 151] width 180 height 22
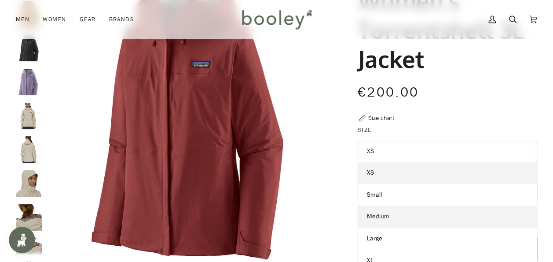
scroll to position [0, 0]
click at [390, 218] on link "Medium" at bounding box center [447, 216] width 179 height 22
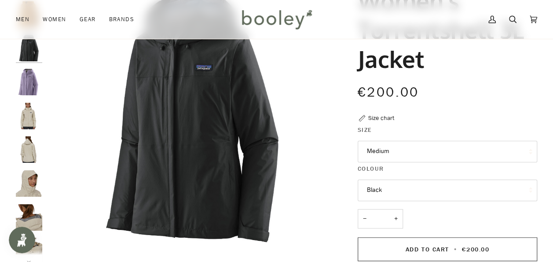
click at [434, 194] on button "Black" at bounding box center [448, 190] width 180 height 22
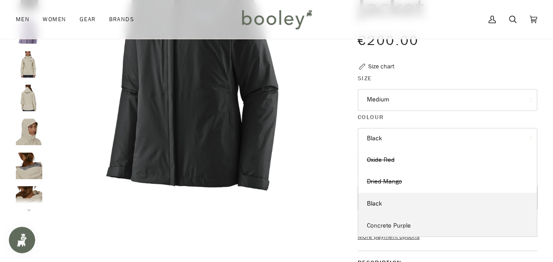
scroll to position [163, 0]
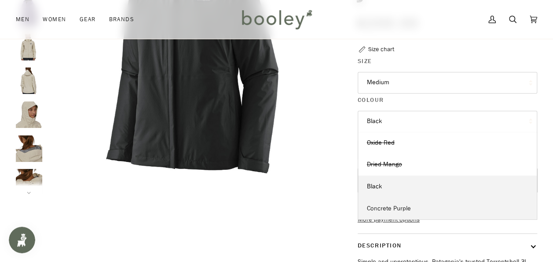
click at [406, 197] on link "Concrete Purple" at bounding box center [447, 208] width 179 height 22
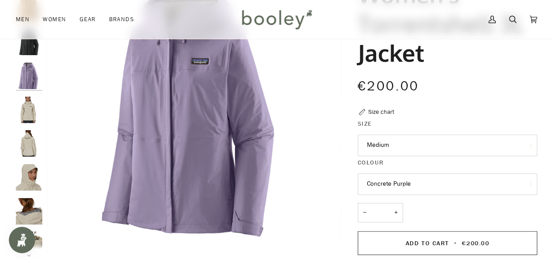
scroll to position [98, 0]
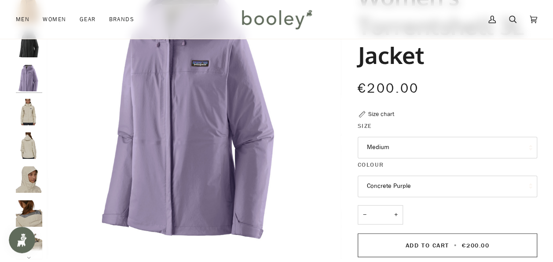
click at [421, 187] on button "Concrete Purple" at bounding box center [448, 186] width 180 height 22
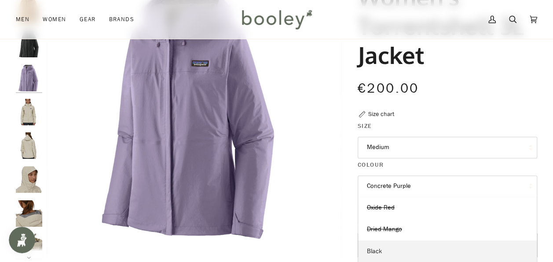
click at [379, 247] on span "Black" at bounding box center [374, 251] width 15 height 8
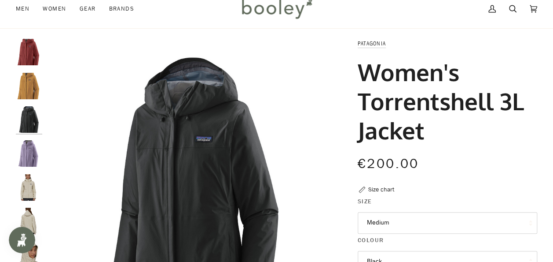
scroll to position [11, 0]
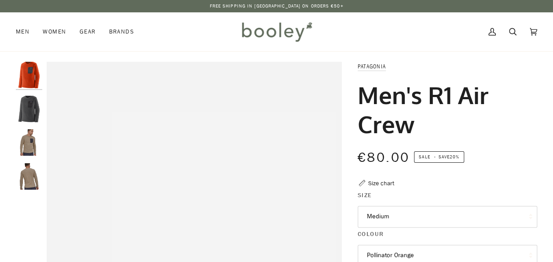
scroll to position [36, 0]
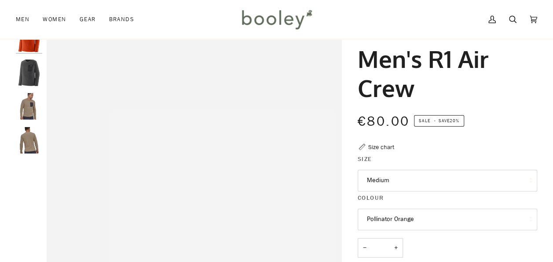
click at [395, 178] on button "Medium" at bounding box center [448, 181] width 180 height 22
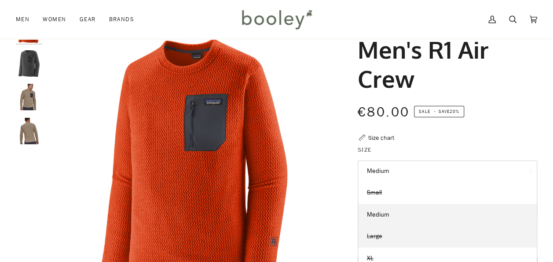
scroll to position [46, 0]
click at [400, 225] on link "Large" at bounding box center [447, 236] width 179 height 22
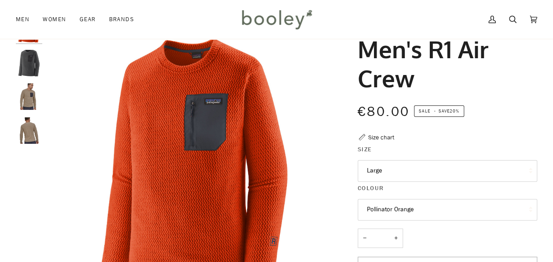
click at [425, 216] on button "Pollinator Orange" at bounding box center [448, 210] width 180 height 22
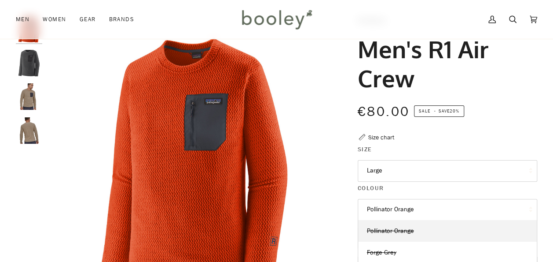
scroll to position [80, 0]
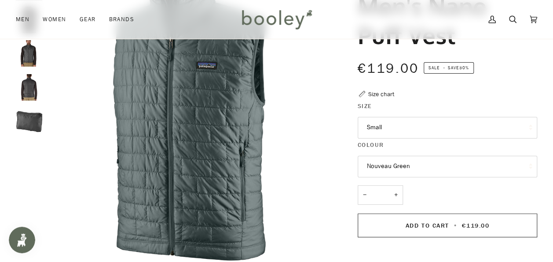
click at [413, 128] on button "Small" at bounding box center [448, 128] width 180 height 22
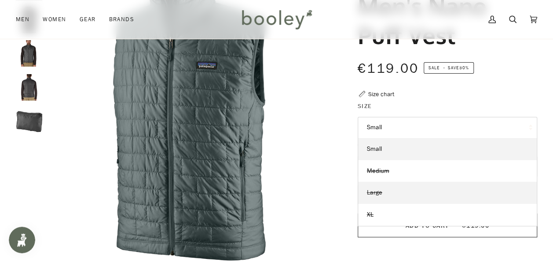
click at [396, 189] on link "Large" at bounding box center [447, 192] width 179 height 22
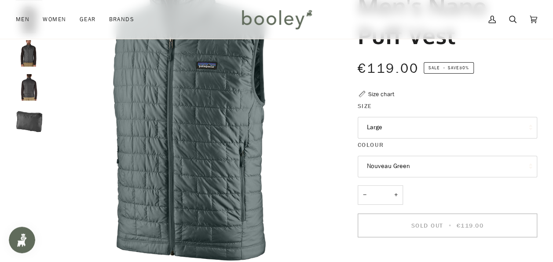
click at [436, 167] on button "Nouveau Green" at bounding box center [448, 166] width 180 height 22
click at [409, 138] on fieldset "Size Large Small Medium Large XL" at bounding box center [448, 120] width 180 height 39
click at [403, 122] on button "Large" at bounding box center [448, 128] width 180 height 22
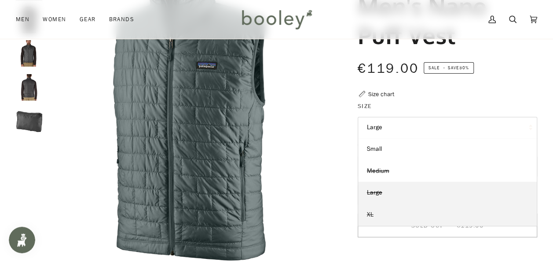
click at [388, 208] on link "XL" at bounding box center [447, 214] width 179 height 22
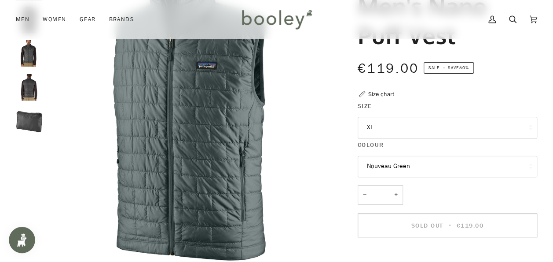
click at [437, 166] on button "Nouveau Green" at bounding box center [448, 166] width 180 height 22
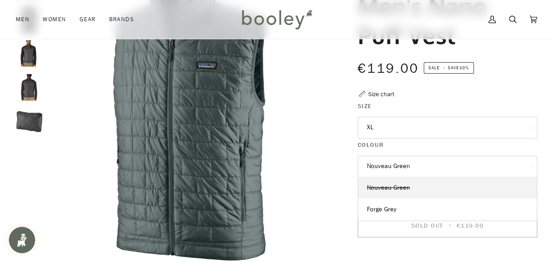
click at [349, 131] on div "Patagonia Men's Nano Puff Vest €119.00 Sale • Save 30% Size chart Size XL Small…" at bounding box center [439, 206] width 195 height 466
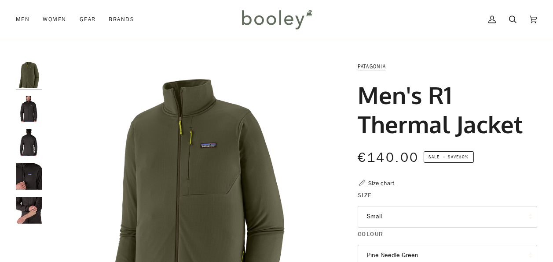
click at [418, 206] on button "Small" at bounding box center [448, 217] width 180 height 22
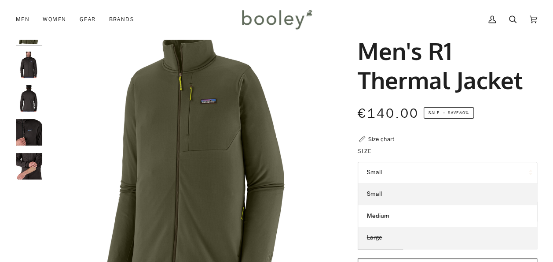
click at [397, 229] on link "Large" at bounding box center [447, 237] width 179 height 22
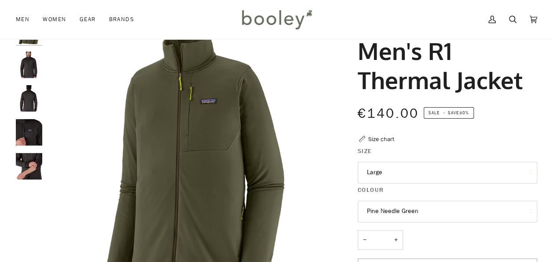
click at [437, 214] on button "Pine Needle Green" at bounding box center [448, 211] width 180 height 22
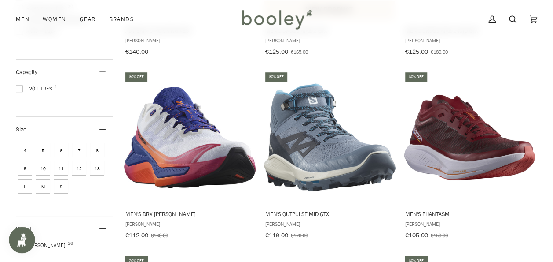
scroll to position [278, 0]
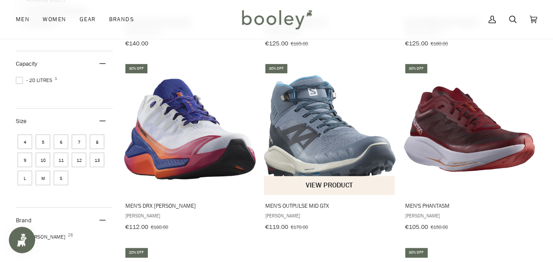
click at [316, 202] on span "Men's OUTPulse Mid GTX" at bounding box center [330, 205] width 129 height 8
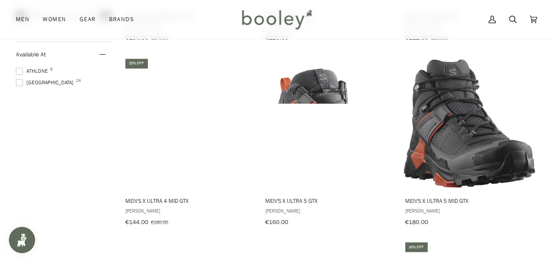
scroll to position [653, 0]
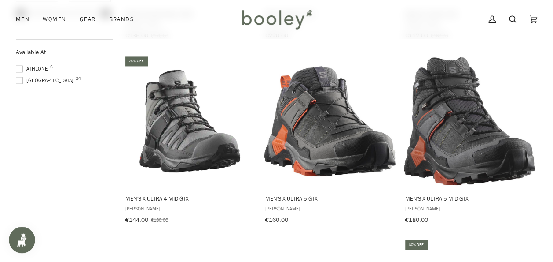
click at [407, 240] on div "30% off" at bounding box center [417, 244] width 22 height 9
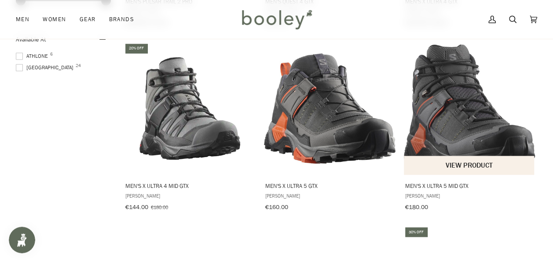
scroll to position [666, 0]
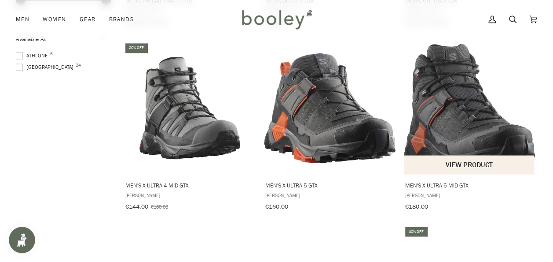
click at [456, 122] on img "Men's X Ultra 5 Mid GTX" at bounding box center [470, 108] width 132 height 132
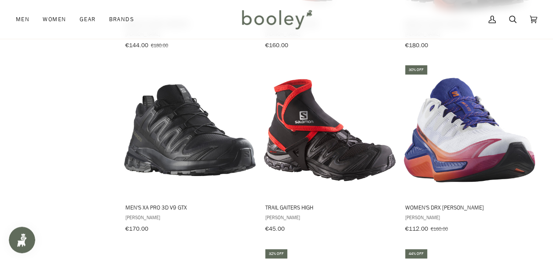
scroll to position [820, 0]
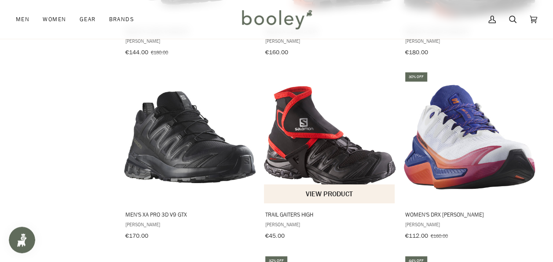
click at [311, 142] on img "Trail Gaiters High" at bounding box center [330, 137] width 132 height 132
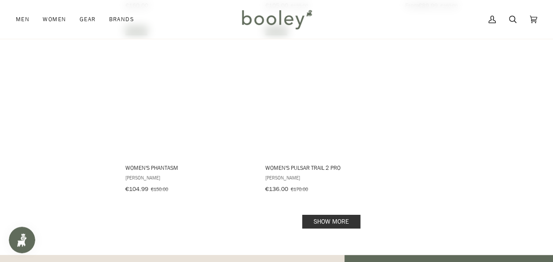
scroll to position [1239, 0]
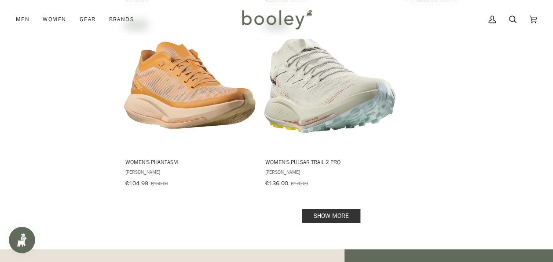
click at [351, 209] on link "Show more" at bounding box center [331, 216] width 58 height 14
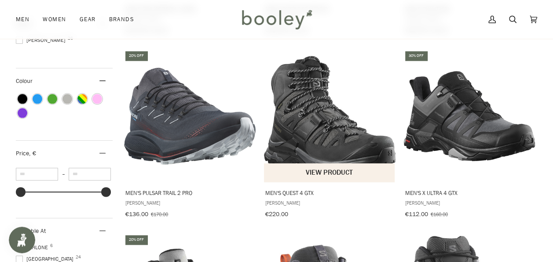
scroll to position [479, 0]
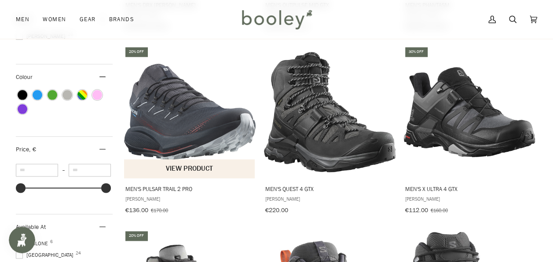
click at [170, 166] on button "View product" at bounding box center [189, 168] width 131 height 19
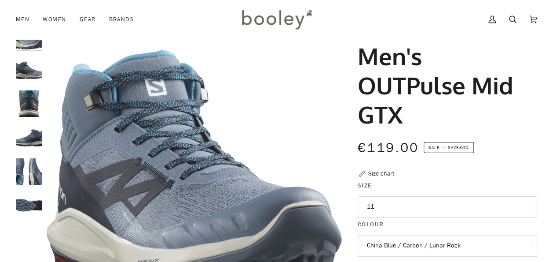
scroll to position [67, 0]
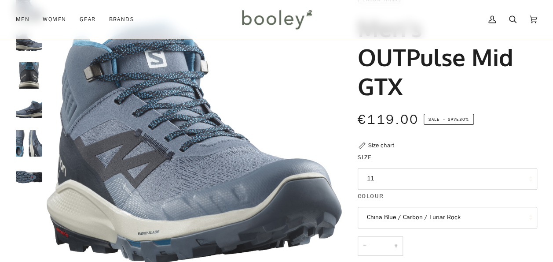
click at [419, 181] on button "11" at bounding box center [448, 179] width 180 height 22
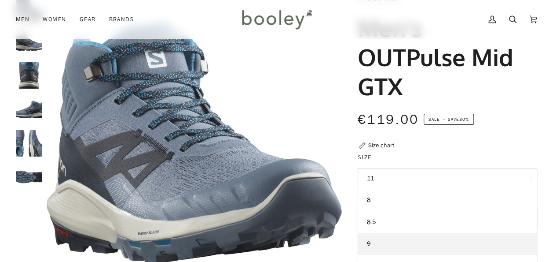
click at [378, 243] on link "9" at bounding box center [447, 243] width 179 height 22
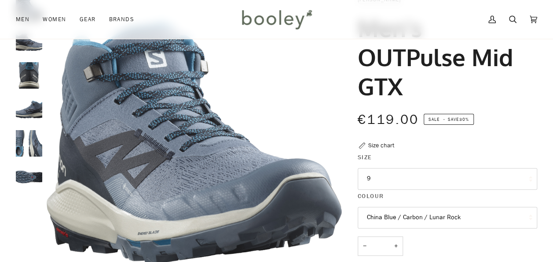
click at [413, 217] on button "China Blue / Carbon / Lunar Rock" at bounding box center [448, 218] width 180 height 22
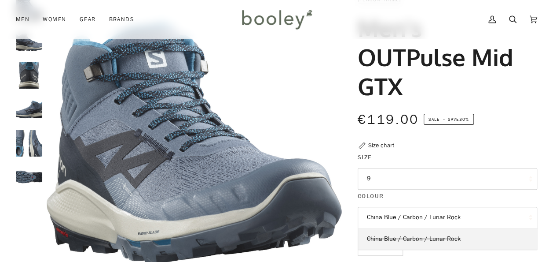
click at [450, 237] on span "China Blue / Carbon / Lunar Rock" at bounding box center [414, 238] width 94 height 8
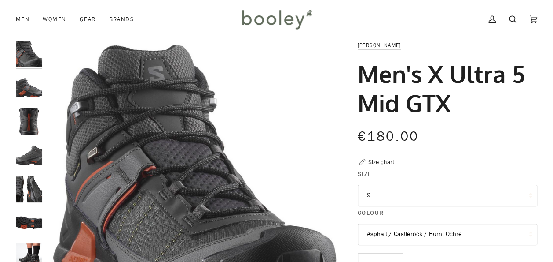
scroll to position [21, 0]
click at [18, 85] on img "Salomon Men's X Ultra 5 Mid GTX Asphalt / Castlerock / Burnt Ochre - Booley Gal…" at bounding box center [29, 88] width 26 height 26
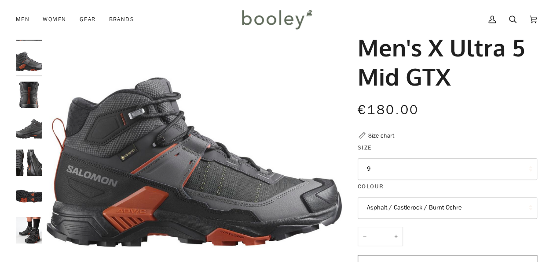
scroll to position [48, 0]
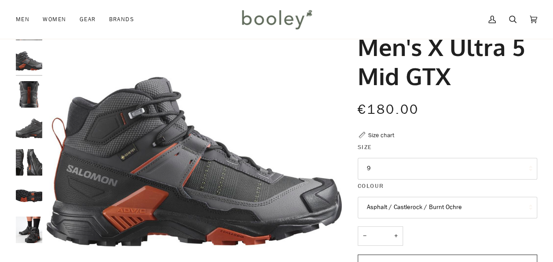
click at [28, 91] on img "Salomon Men's X Ultra 5 Mid GTX Asphalt / Castlerock / Burnt Ochre - Booley Gal…" at bounding box center [29, 94] width 26 height 26
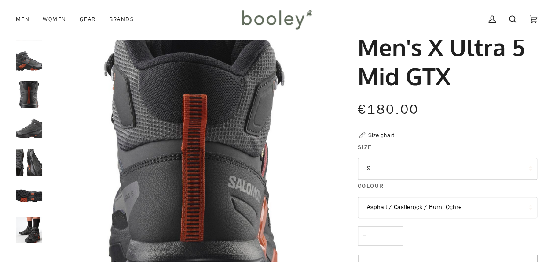
click at [30, 129] on img "Salomon Men's X Ultra 5 Mid GTX Asphalt / Castlerock / Burnt Ochre - Booley Gal…" at bounding box center [29, 128] width 26 height 26
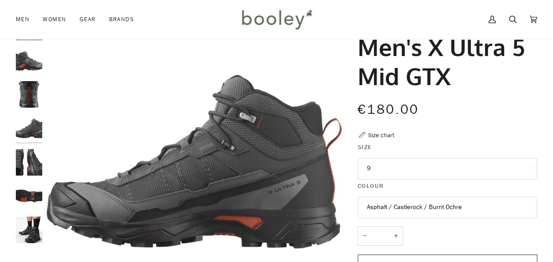
click at [32, 163] on img "Salomon Men's X Ultra 5 Mid GTX Asphalt / Castlerock / Burnt Ochre - Booley Gal…" at bounding box center [29, 162] width 26 height 26
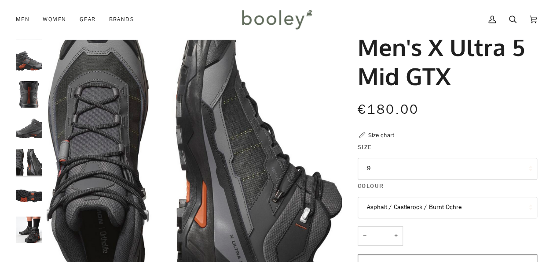
click at [28, 186] on img "Salomon Men's X Ultra 5 Mid GTX Asphalt / Castlerock / Burnt Ochre - Booley Gal…" at bounding box center [29, 195] width 26 height 26
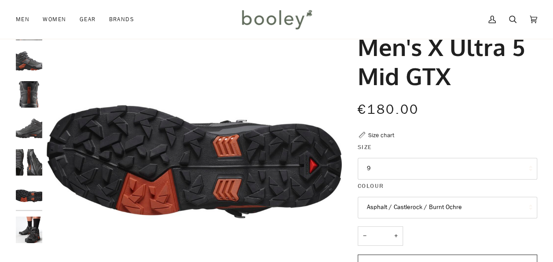
click at [25, 233] on img "Salomon Men's X Ultra 5 Mid GTX Asphalt / Castlerock / Burnt Ochre - Booley Gal…" at bounding box center [29, 229] width 26 height 26
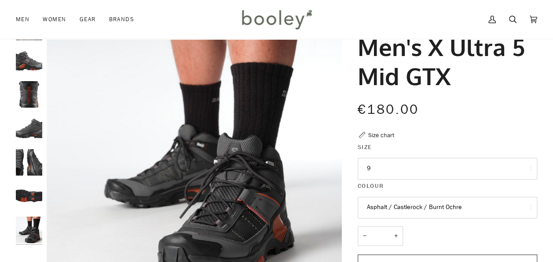
scroll to position [81, 0]
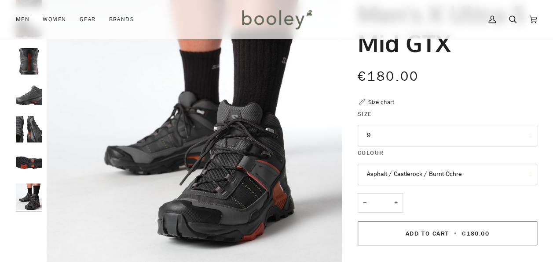
click at [476, 174] on button "Asphalt / Castlerock / Burnt Ochre" at bounding box center [448, 174] width 180 height 22
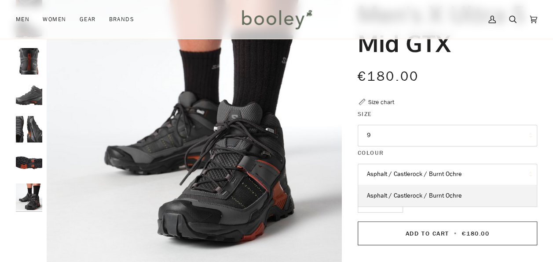
click at [454, 91] on div "€180.00 Sale • Save" at bounding box center [448, 81] width 180 height 31
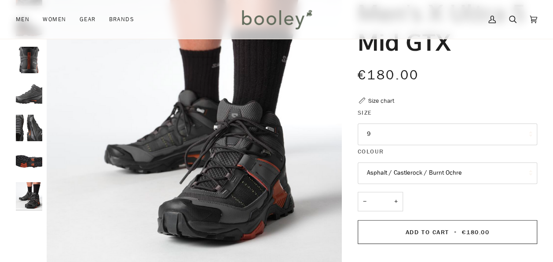
scroll to position [0, 0]
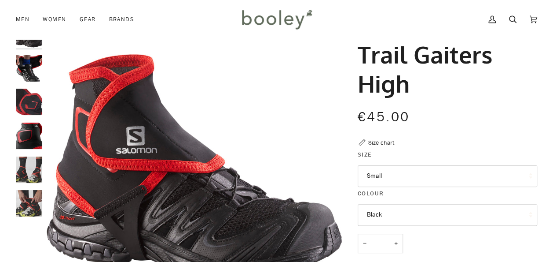
scroll to position [23, 0]
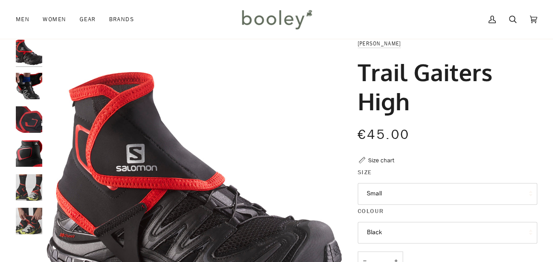
click at [453, 195] on button "Small" at bounding box center [448, 194] width 180 height 22
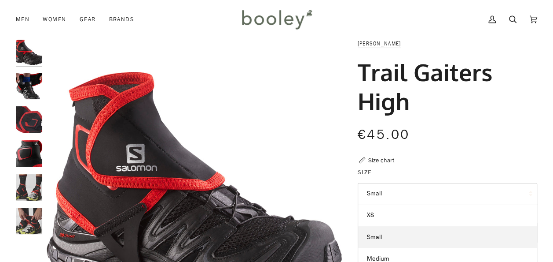
scroll to position [112, 0]
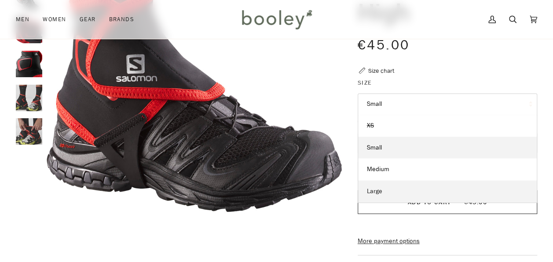
click at [382, 191] on link "Large" at bounding box center [447, 191] width 179 height 22
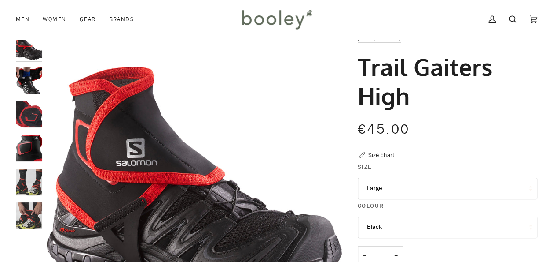
scroll to position [28, 0]
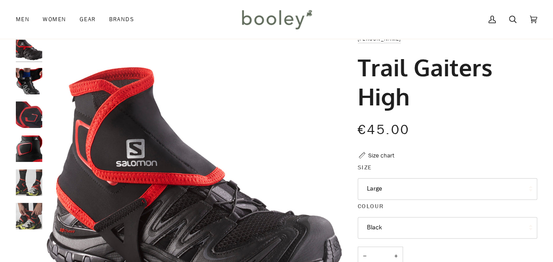
click at [18, 74] on img "Salomon Trail Gaiters High Black - Booley Galway" at bounding box center [29, 81] width 26 height 26
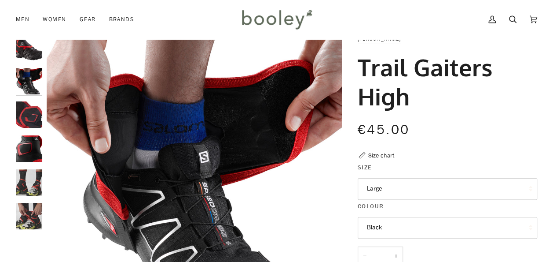
click at [35, 106] on img "Salomon Trail Gaiters High Black - Booley Galway" at bounding box center [29, 114] width 26 height 26
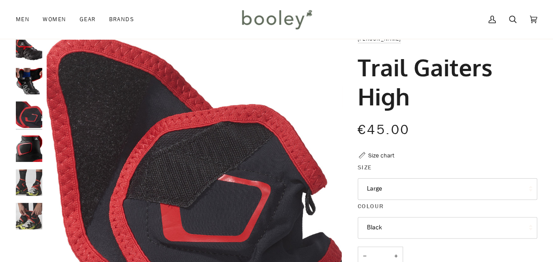
click at [34, 137] on img "Salomon Trail Gaiters High Black - Booley Galway" at bounding box center [29, 148] width 26 height 26
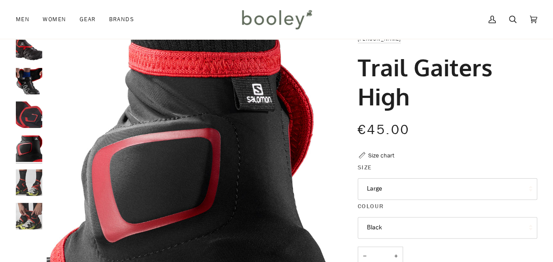
click at [33, 184] on img "Salomon Trail Gaiters High Black - Booley Galway" at bounding box center [29, 182] width 26 height 26
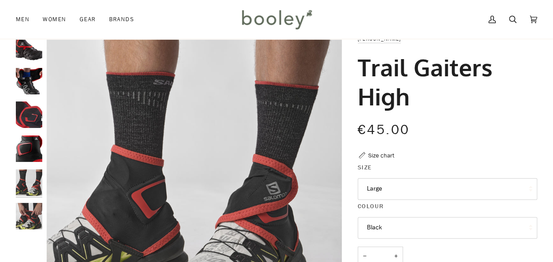
click at [28, 218] on img "Salomon Trail Gaiters High Black - Booley Galway" at bounding box center [29, 216] width 26 height 26
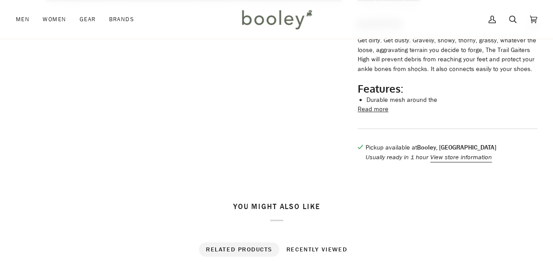
scroll to position [0, 0]
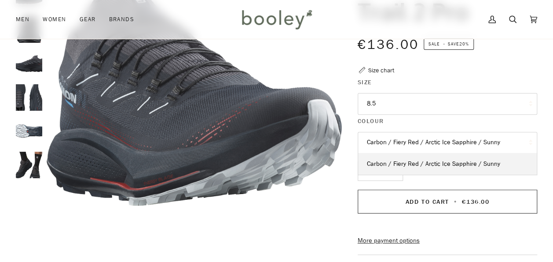
scroll to position [113, 0]
click at [417, 139] on button "Carbon / Fiery Red / Arctic Ice Sapphire / Sunny" at bounding box center [448, 143] width 180 height 22
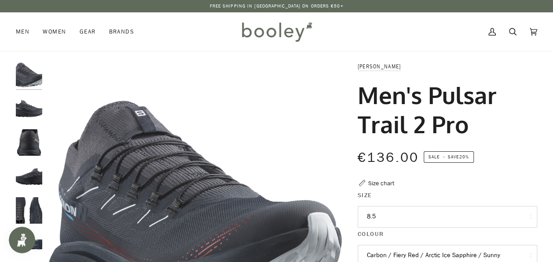
scroll to position [14, 0]
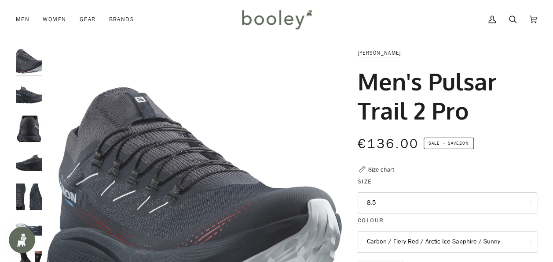
click at [33, 99] on img "Salomon Men's Pulsar Trail 2 Pro Carbon / Fiery Red / Arctic Ice Sapphire / Sun…" at bounding box center [29, 95] width 26 height 26
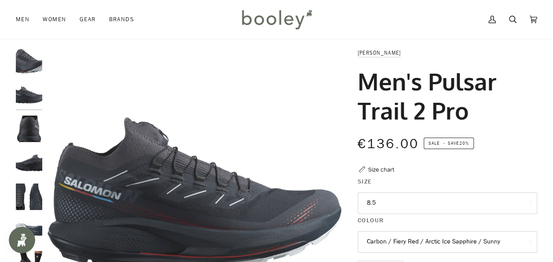
scroll to position [30, 0]
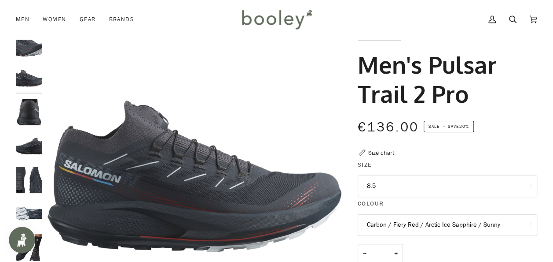
click at [23, 111] on img "Salomon Men's Pulsar Trail 2 Pro Carbon / Fiery Red / Arctic Ice Sapphire / Sun…" at bounding box center [29, 112] width 26 height 26
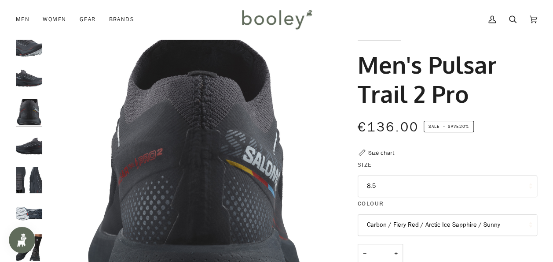
click at [28, 151] on img "Salomon Men's Pulsar Trail 2 Pro Carbon / Fiery Red / Arctic Ice Sapphire / Sun…" at bounding box center [29, 146] width 26 height 26
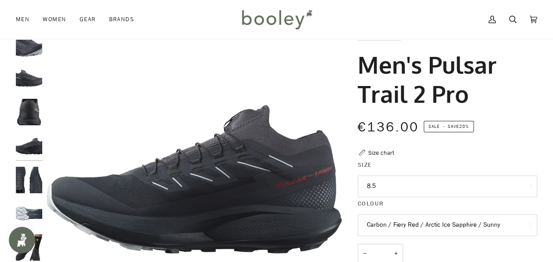
click at [27, 171] on img "Salomon Men's Pulsar Trail 2 Pro Carbon / Fiery Red / Arctic Ice Sapphire / Sun…" at bounding box center [29, 179] width 26 height 26
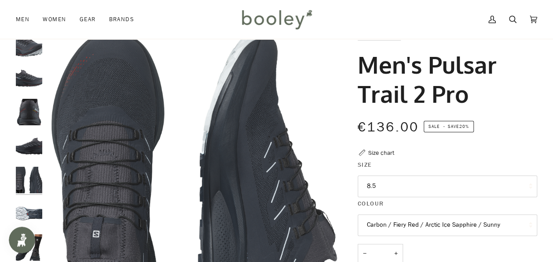
click at [27, 198] on div at bounding box center [31, 149] width 31 height 236
click at [27, 183] on img "Salomon Men's Pulsar Trail 2 Pro Carbon / Fiery Red / Arctic Ice Sapphire / Sun…" at bounding box center [29, 179] width 26 height 26
click at [29, 210] on img "Salomon Men's Pulsar Trail 2 Pro Carbon / Fiery Red / Arctic Ice Sapphire / Sun…" at bounding box center [29, 213] width 26 height 26
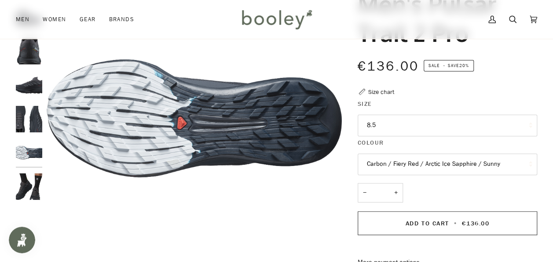
scroll to position [94, 0]
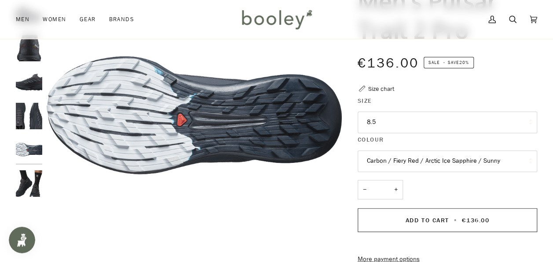
click at [21, 181] on img "Salomon Men's Pulsar Trail 2 Pro Carbon / Fiery Red / Arctic Ice Sapphire / Sun…" at bounding box center [29, 183] width 26 height 26
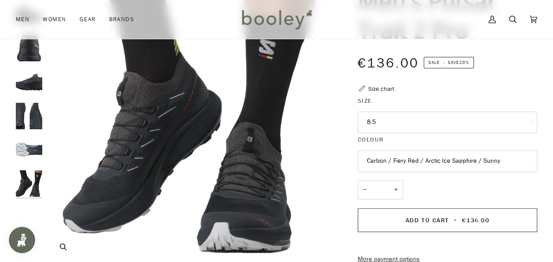
scroll to position [0, 0]
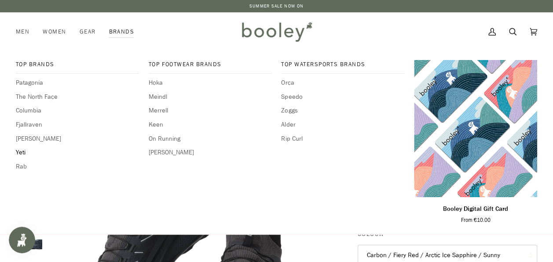
click at [22, 153] on span "Yeti" at bounding box center [77, 153] width 123 height 10
